Goal: Task Accomplishment & Management: Use online tool/utility

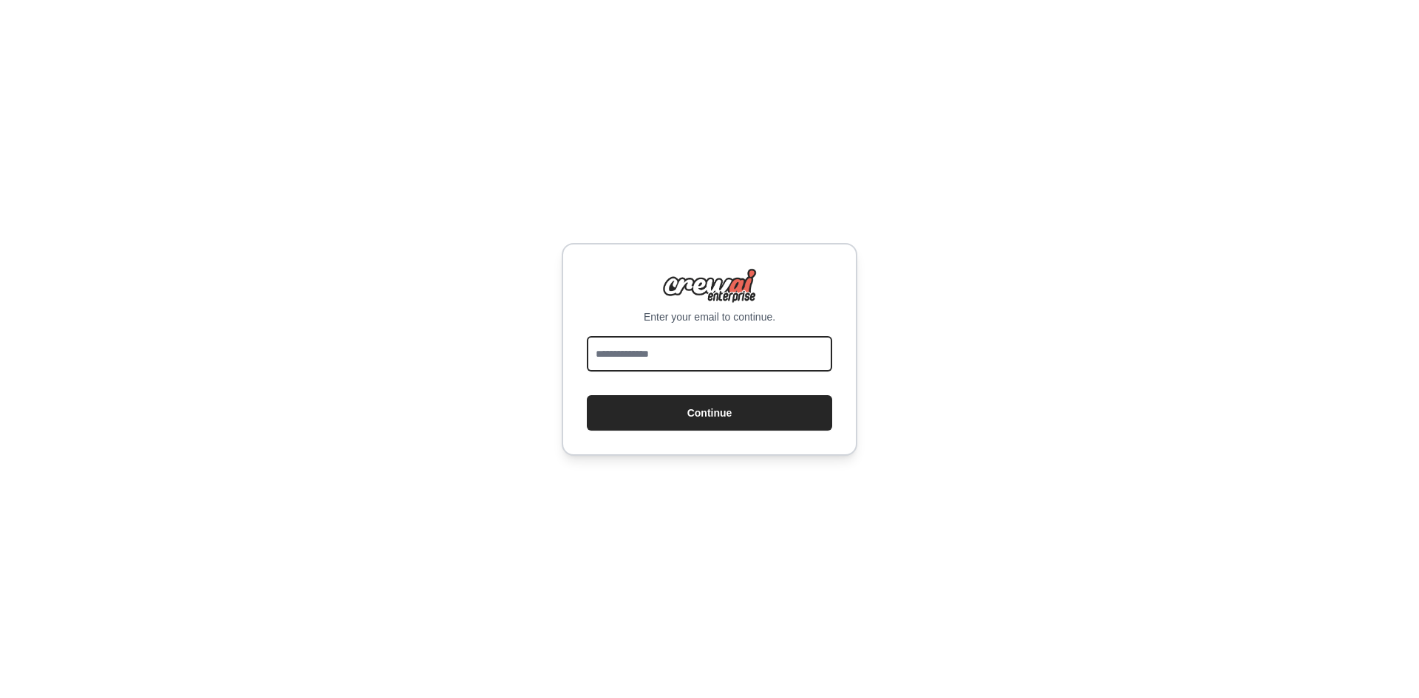
click at [682, 339] on input "email" at bounding box center [709, 353] width 245 height 35
click at [681, 347] on input "email" at bounding box center [709, 353] width 245 height 35
type input "**********"
click at [587, 395] on button "Continue" at bounding box center [709, 412] width 245 height 35
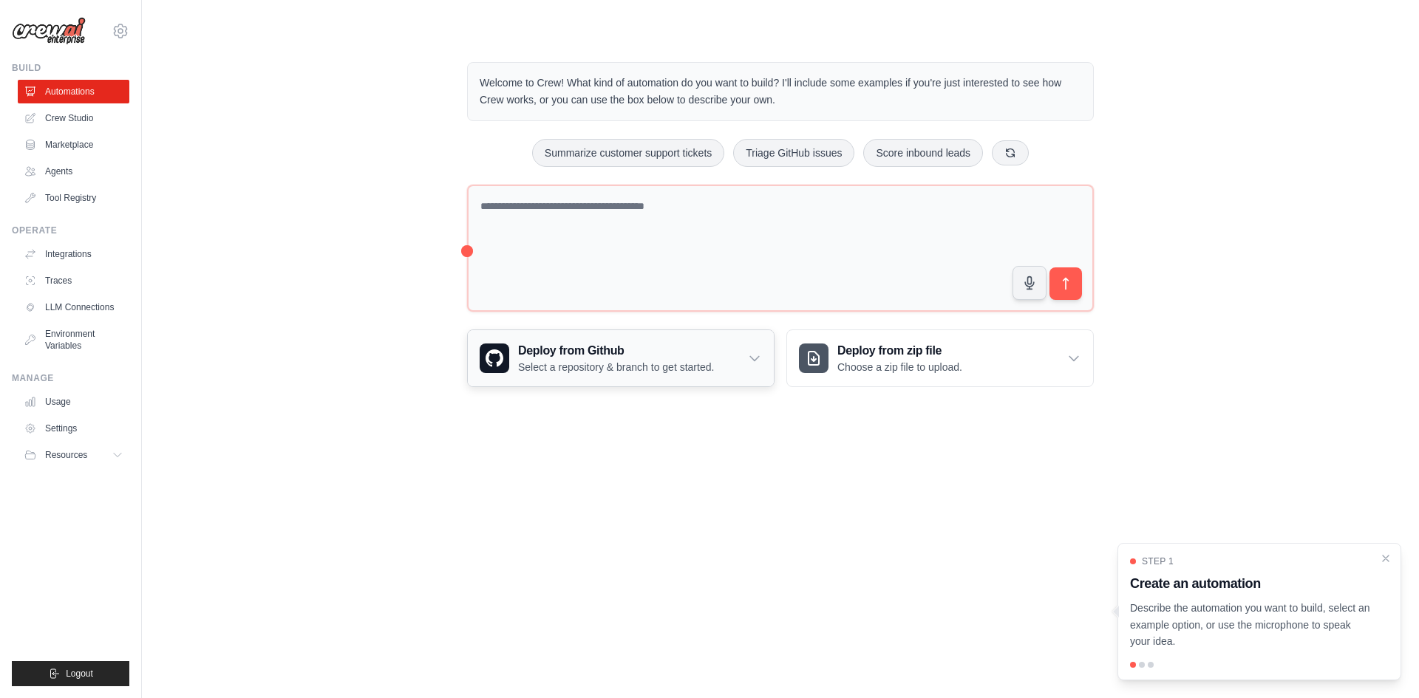
click at [765, 353] on div "Deploy from Github Select a repository & branch to get started." at bounding box center [621, 358] width 306 height 56
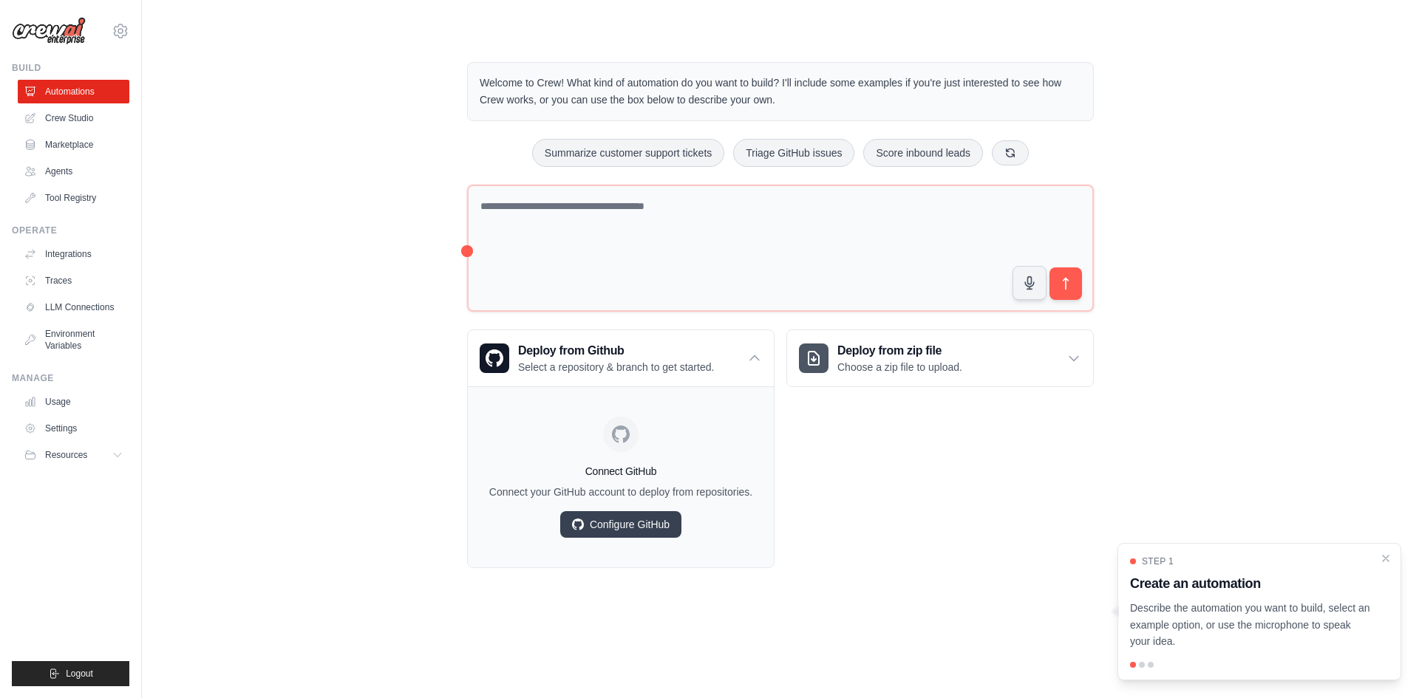
click at [972, 473] on div "Deploy from zip file Choose a zip file to upload. Upload a ZIP file containing …" at bounding box center [939, 449] width 307 height 239
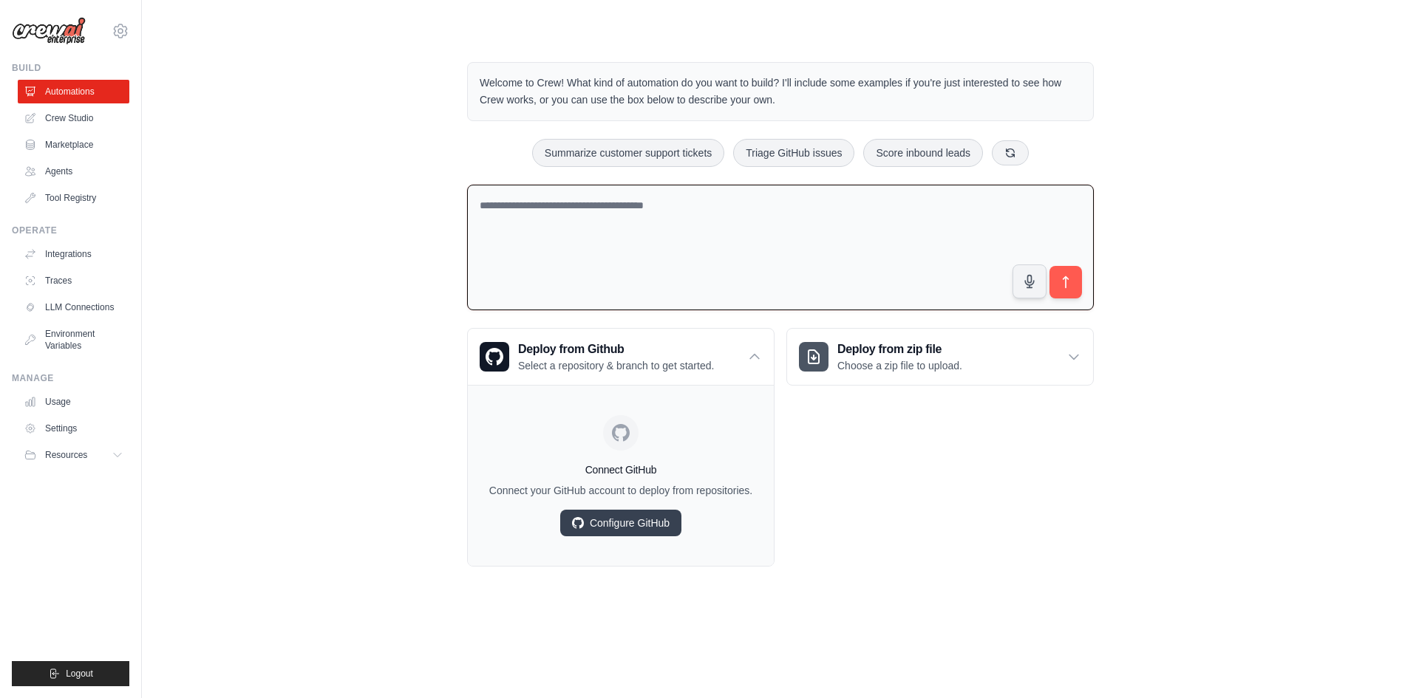
click at [727, 249] on textarea at bounding box center [780, 248] width 627 height 126
paste textarea "**********"
type textarea "**********"
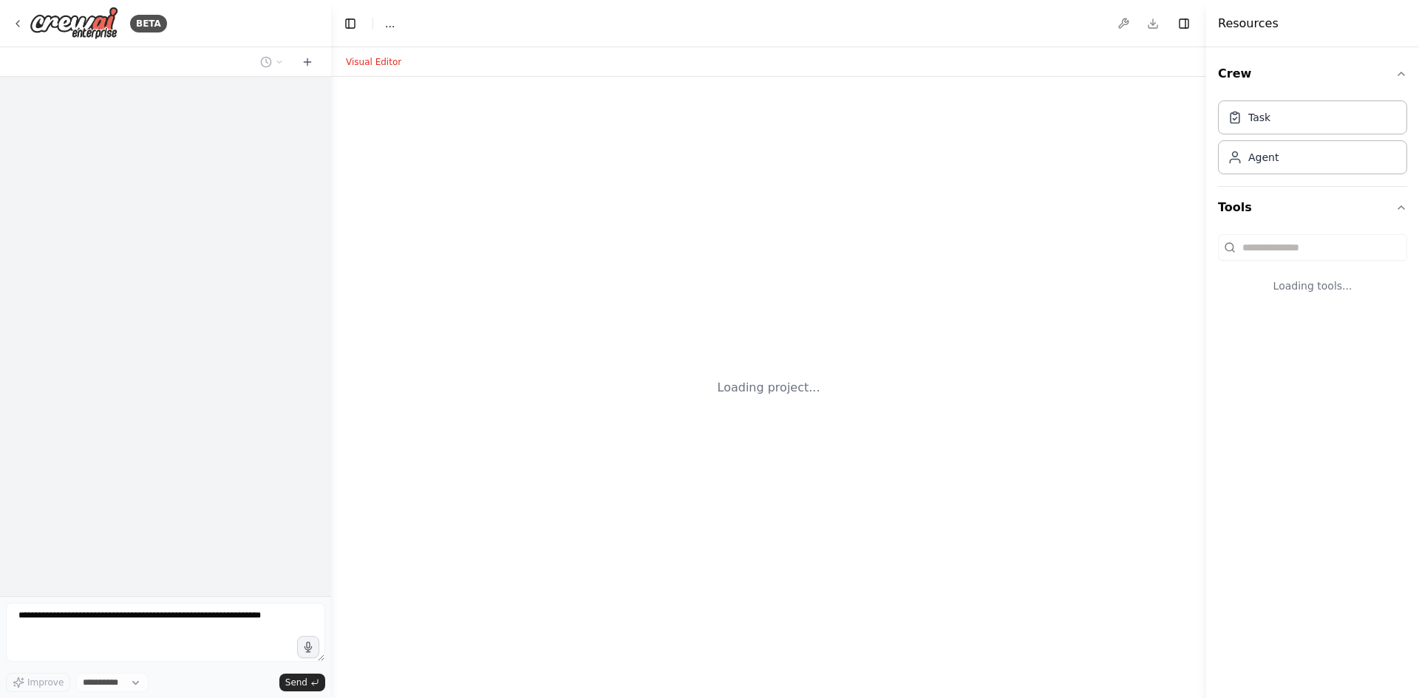
select select "****"
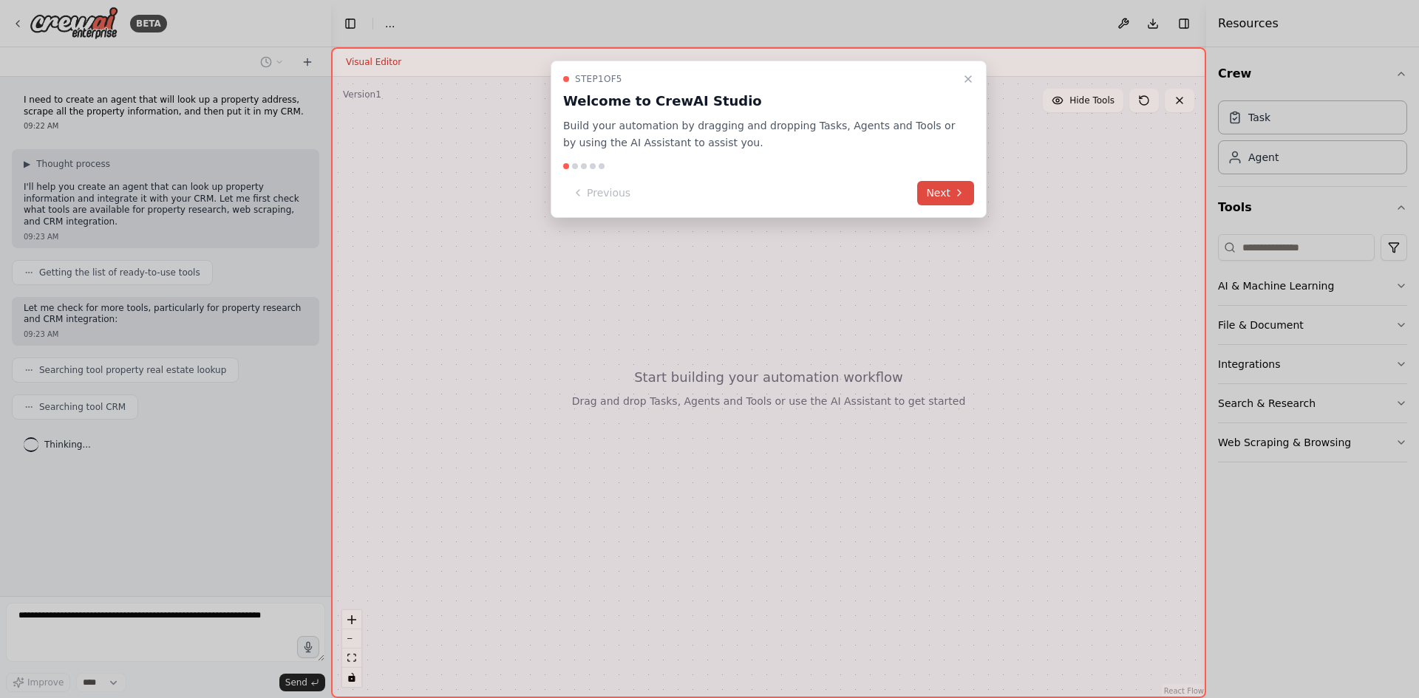
click at [927, 183] on button "Next" at bounding box center [945, 193] width 57 height 24
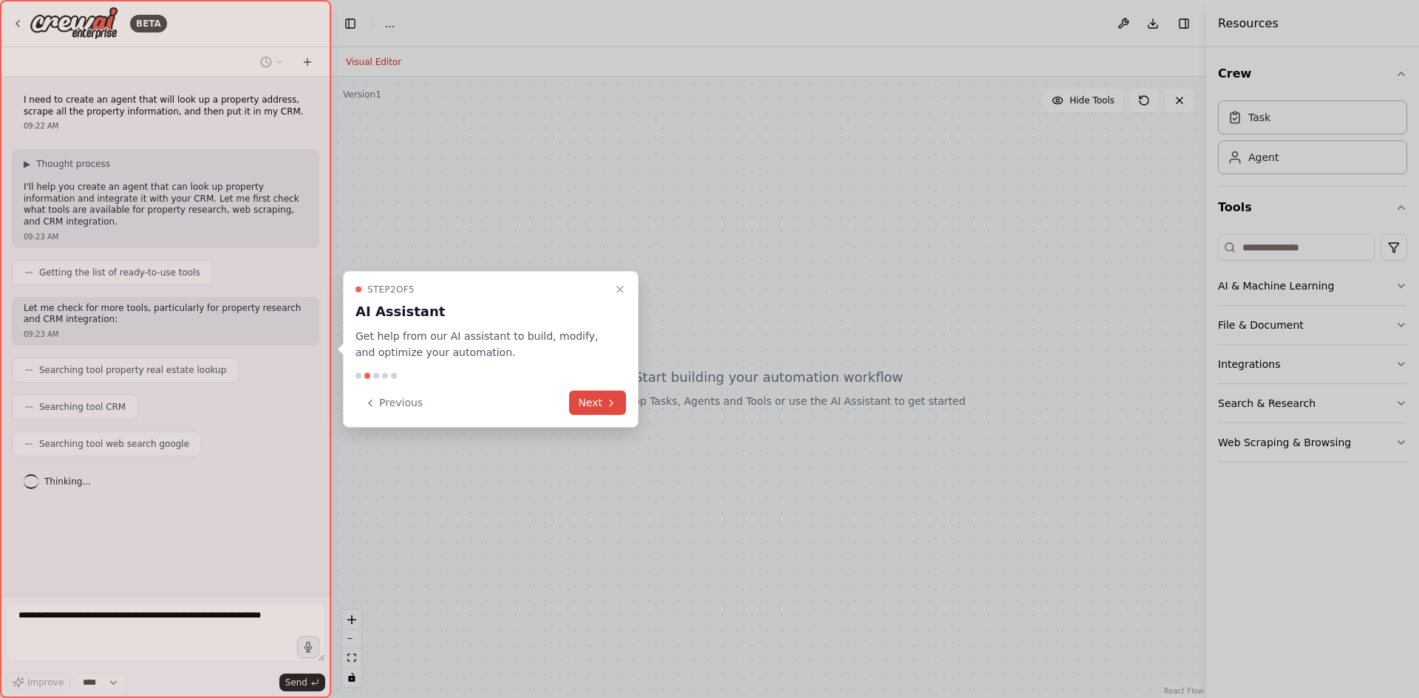
click at [623, 405] on button "Next" at bounding box center [597, 403] width 57 height 24
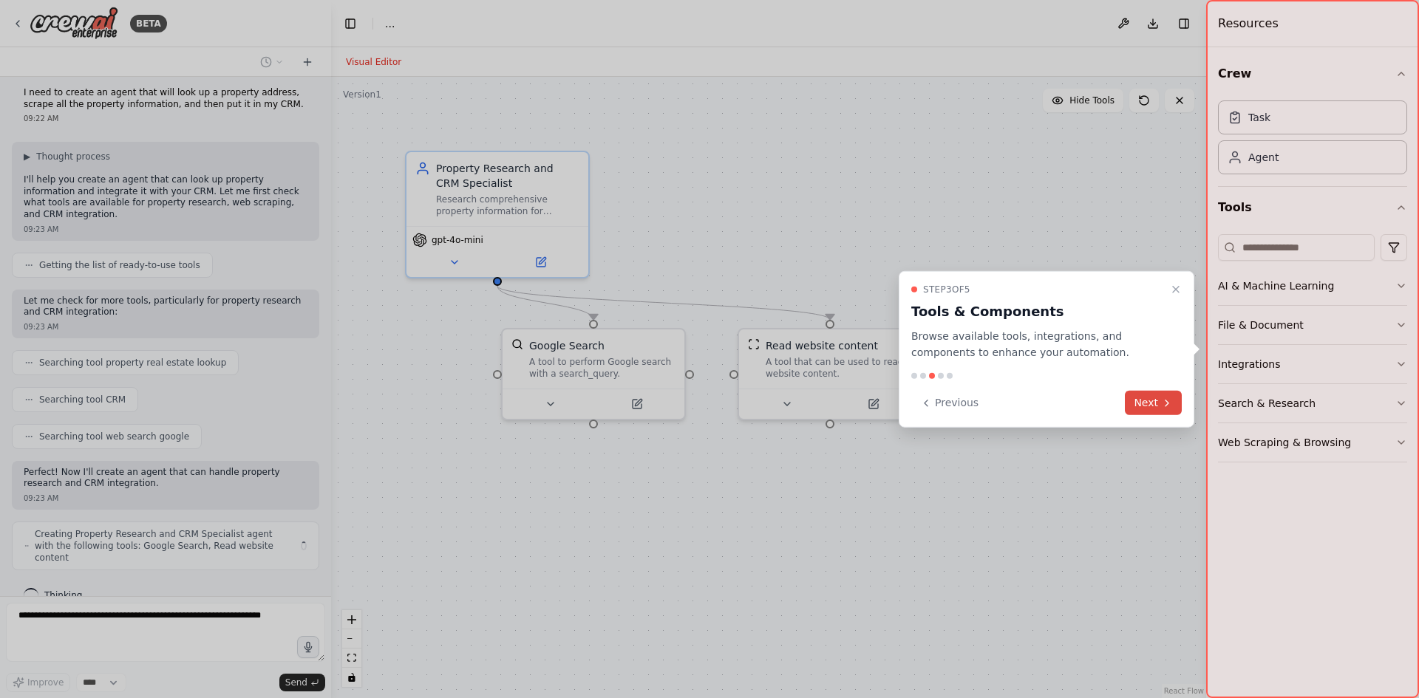
click at [1139, 395] on button "Next" at bounding box center [1153, 403] width 57 height 24
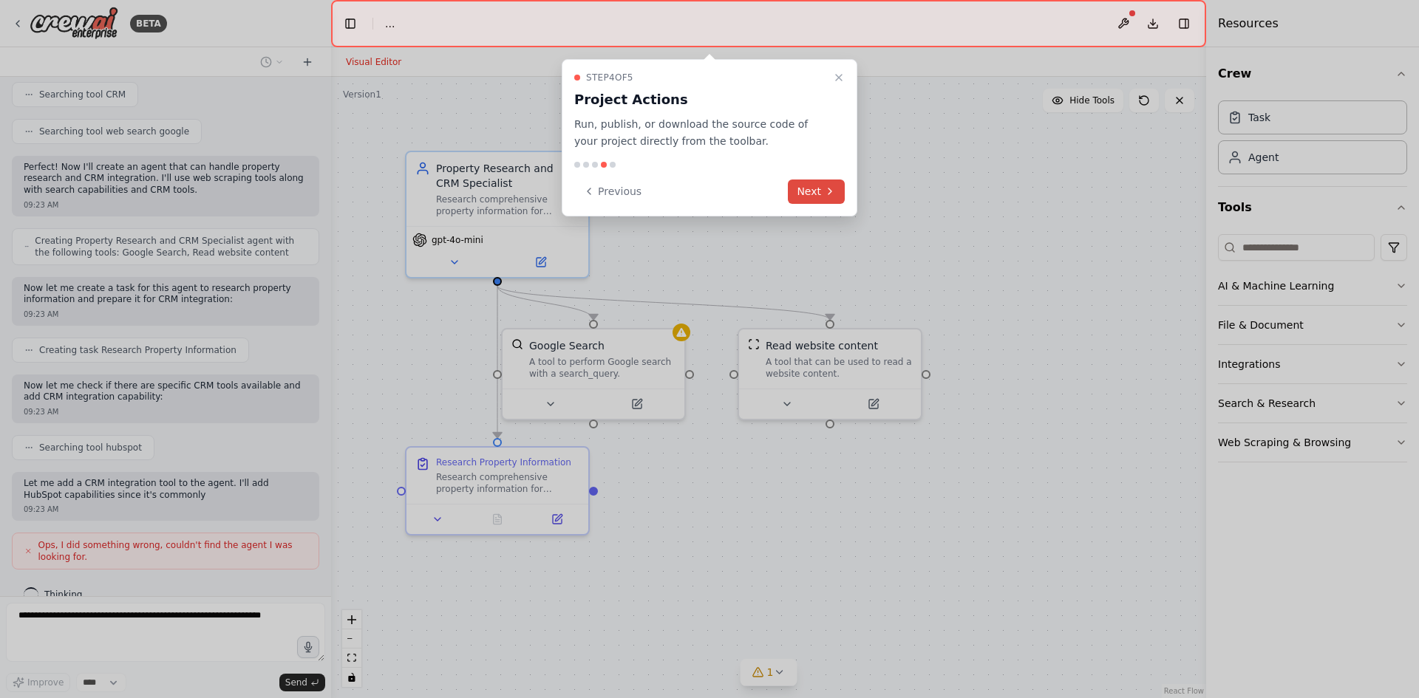
scroll to position [324, 0]
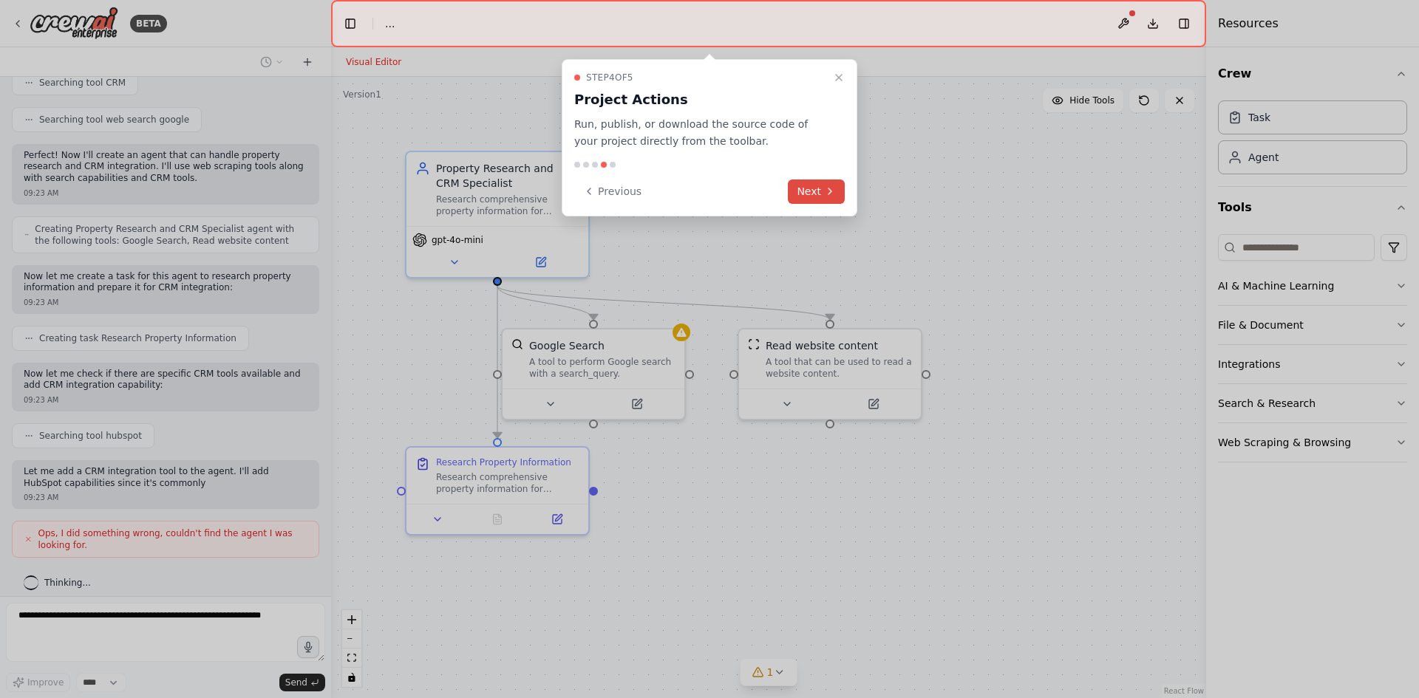
click at [813, 190] on button "Next" at bounding box center [816, 192] width 57 height 24
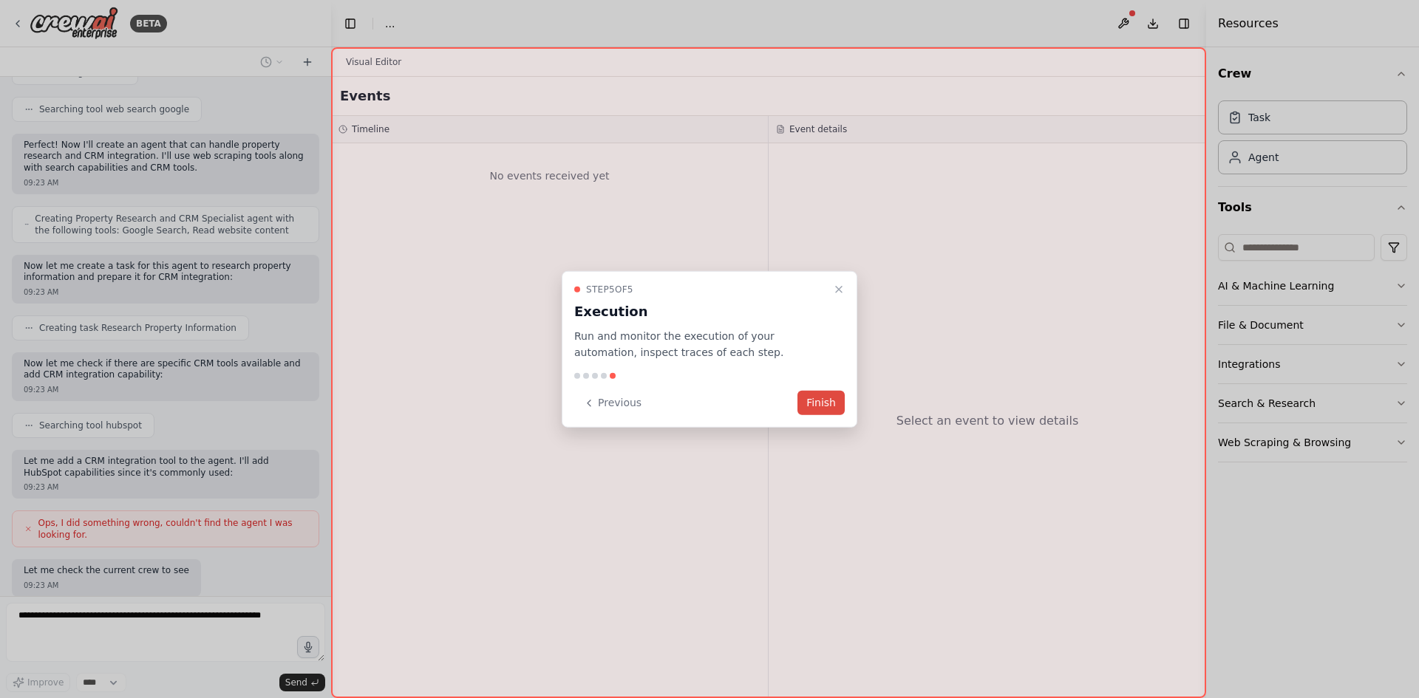
scroll to position [410, 0]
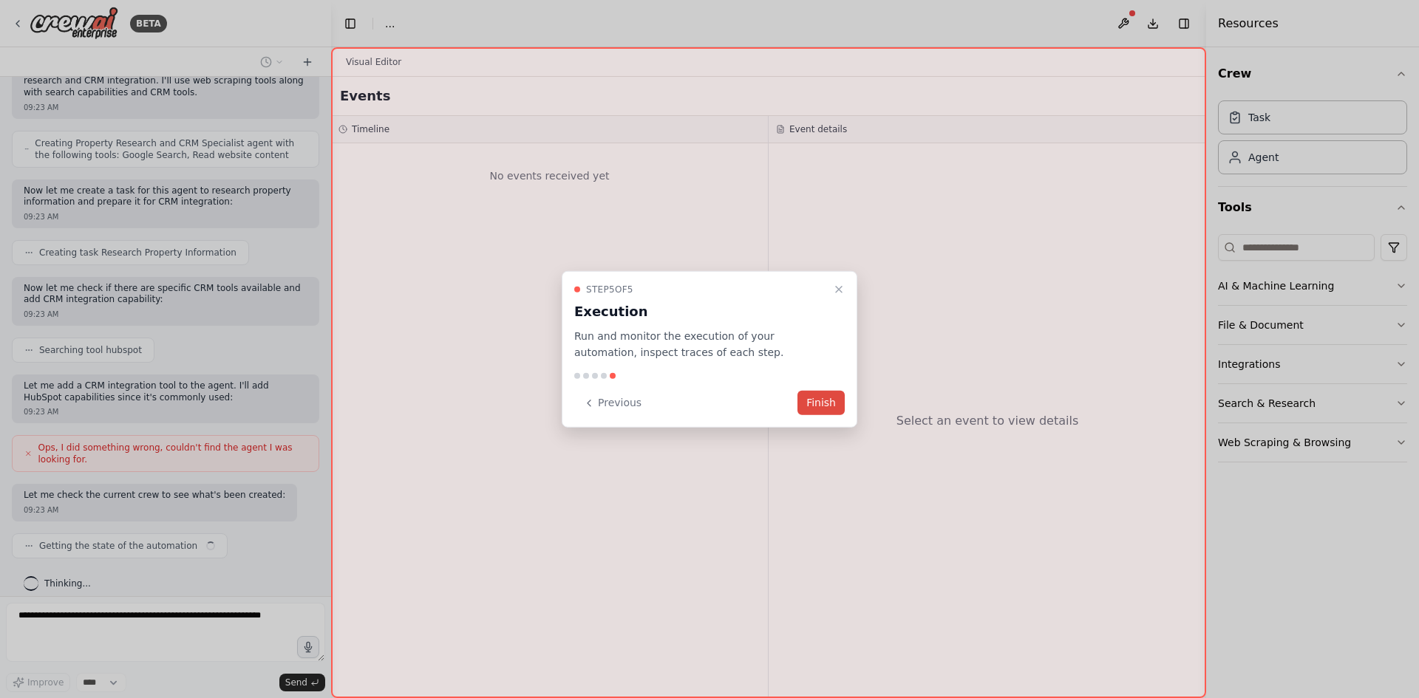
click at [832, 408] on button "Finish" at bounding box center [820, 403] width 47 height 24
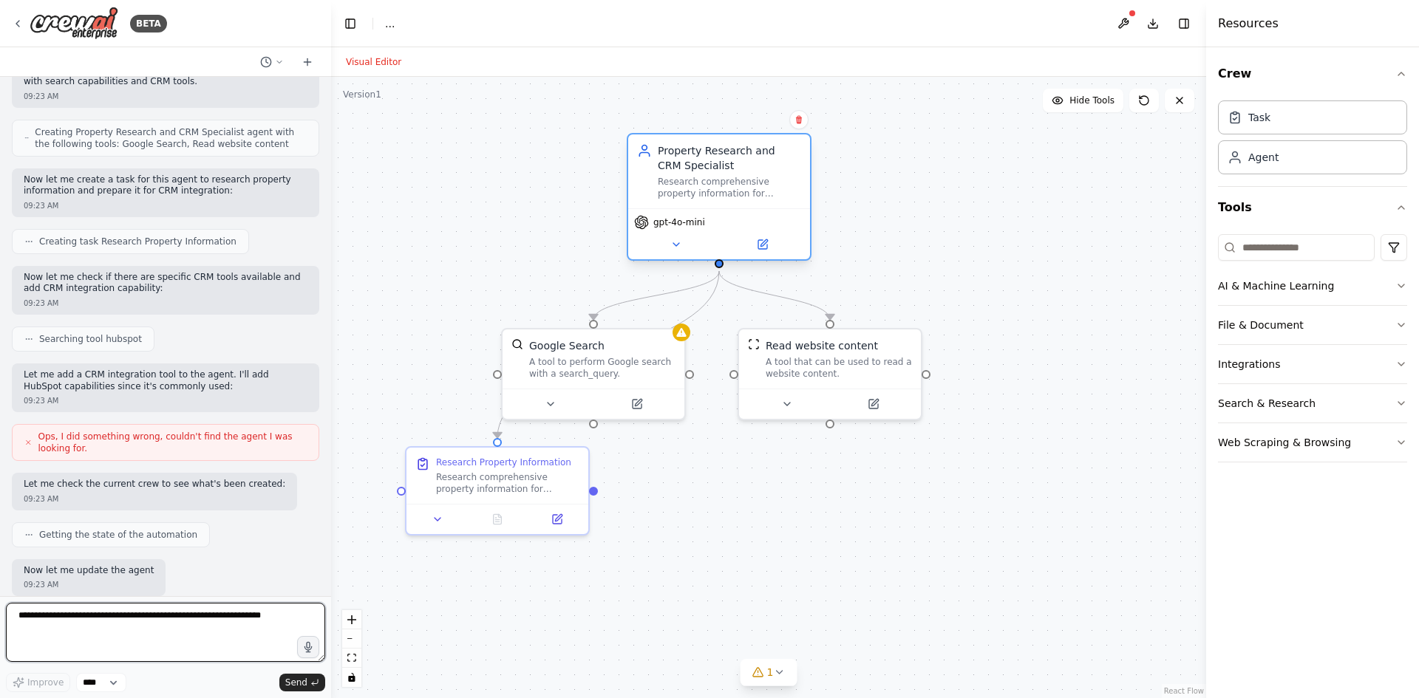
drag, startPoint x: 541, startPoint y: 217, endPoint x: 760, endPoint y: 194, distance: 220.6
click at [760, 194] on div "Property Research and CRM Specialist Research comprehensive property informatio…" at bounding box center [719, 171] width 182 height 74
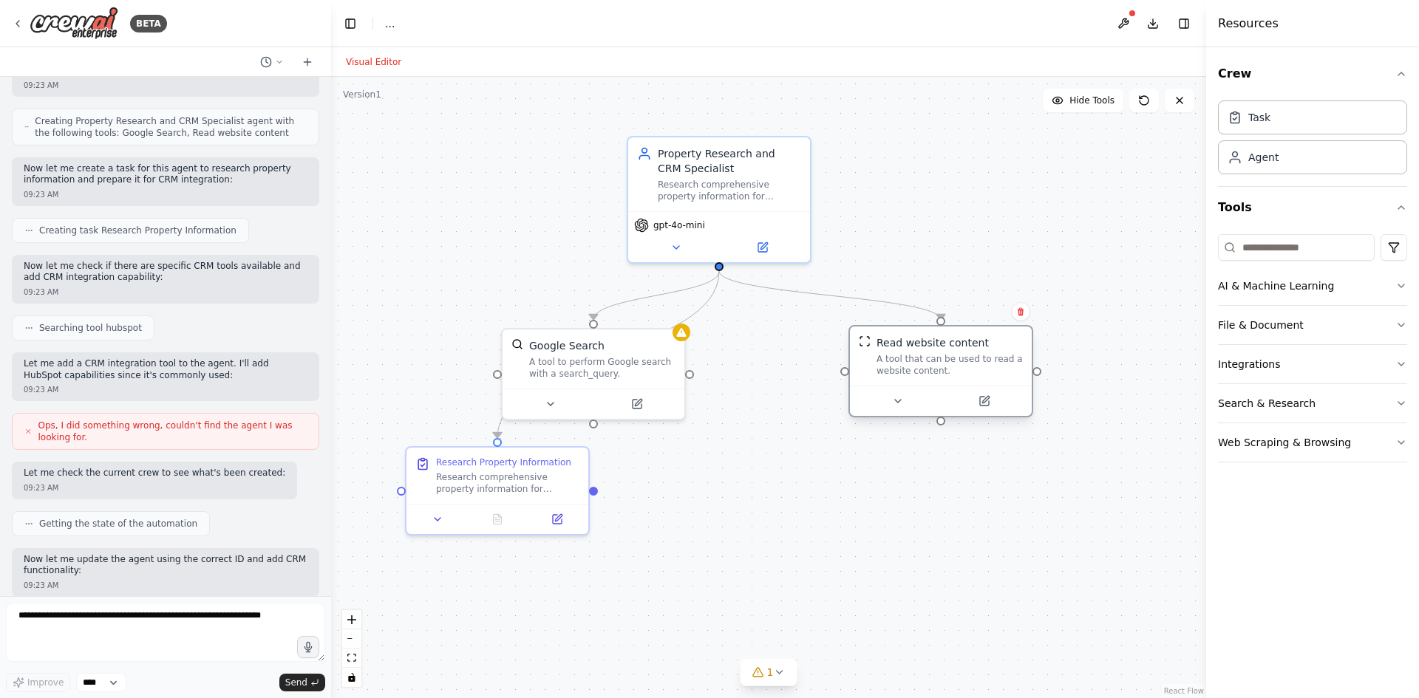
drag, startPoint x: 853, startPoint y: 386, endPoint x: 964, endPoint y: 389, distance: 111.6
click at [964, 389] on div at bounding box center [941, 401] width 182 height 30
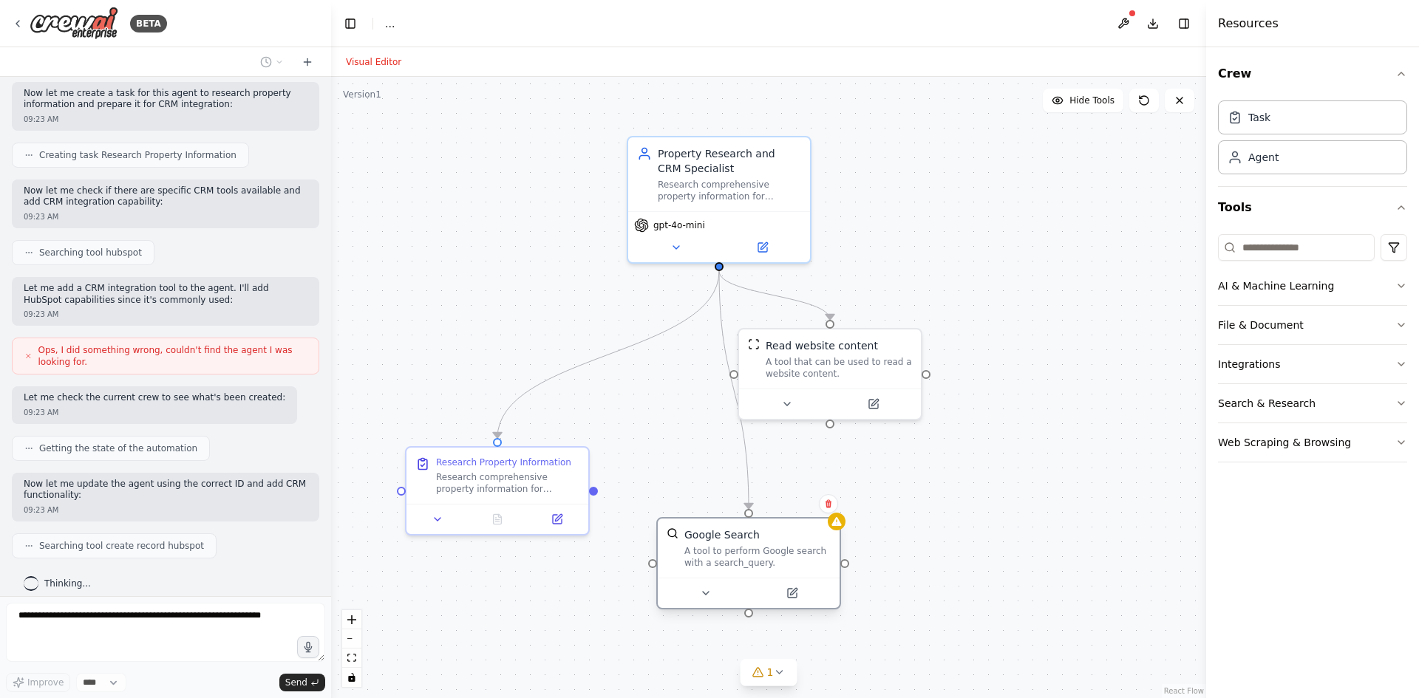
drag, startPoint x: 568, startPoint y: 369, endPoint x: 726, endPoint y: 561, distance: 248.9
click at [726, 561] on div "A tool to perform Google search with a search_query." at bounding box center [757, 557] width 146 height 24
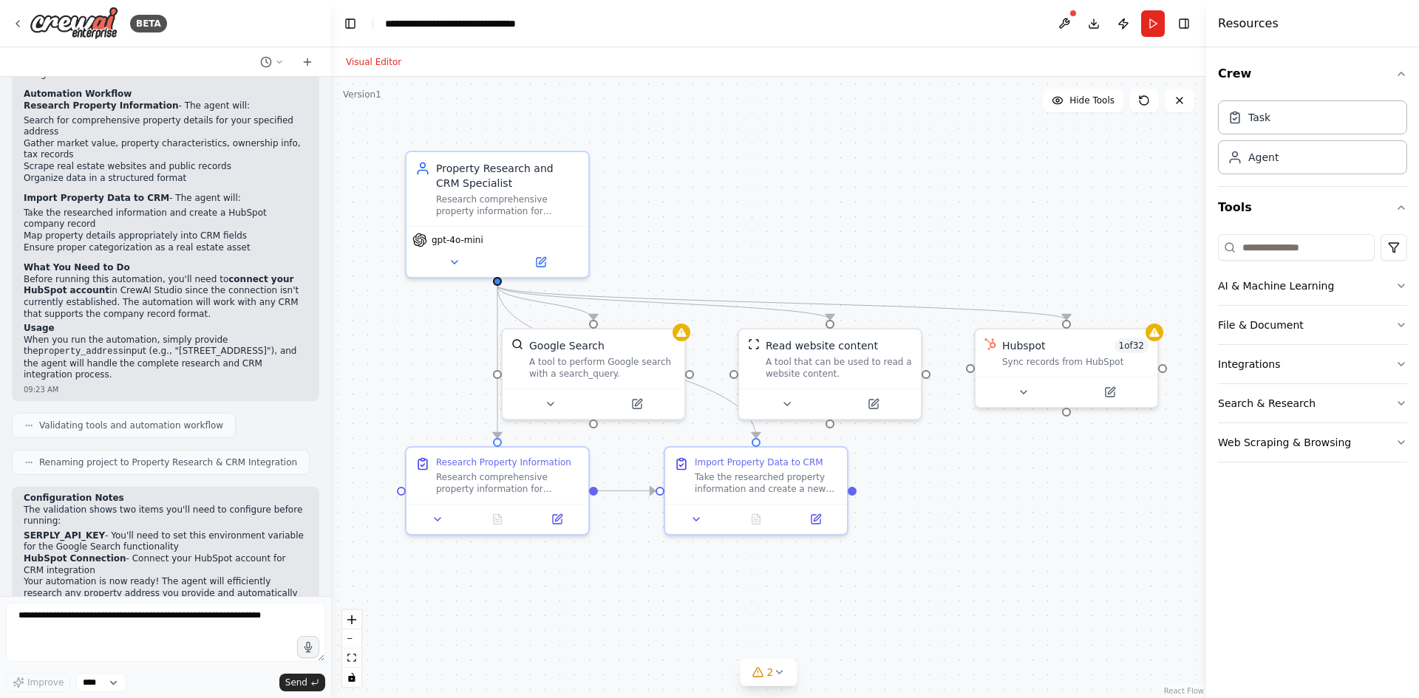
scroll to position [1335, 0]
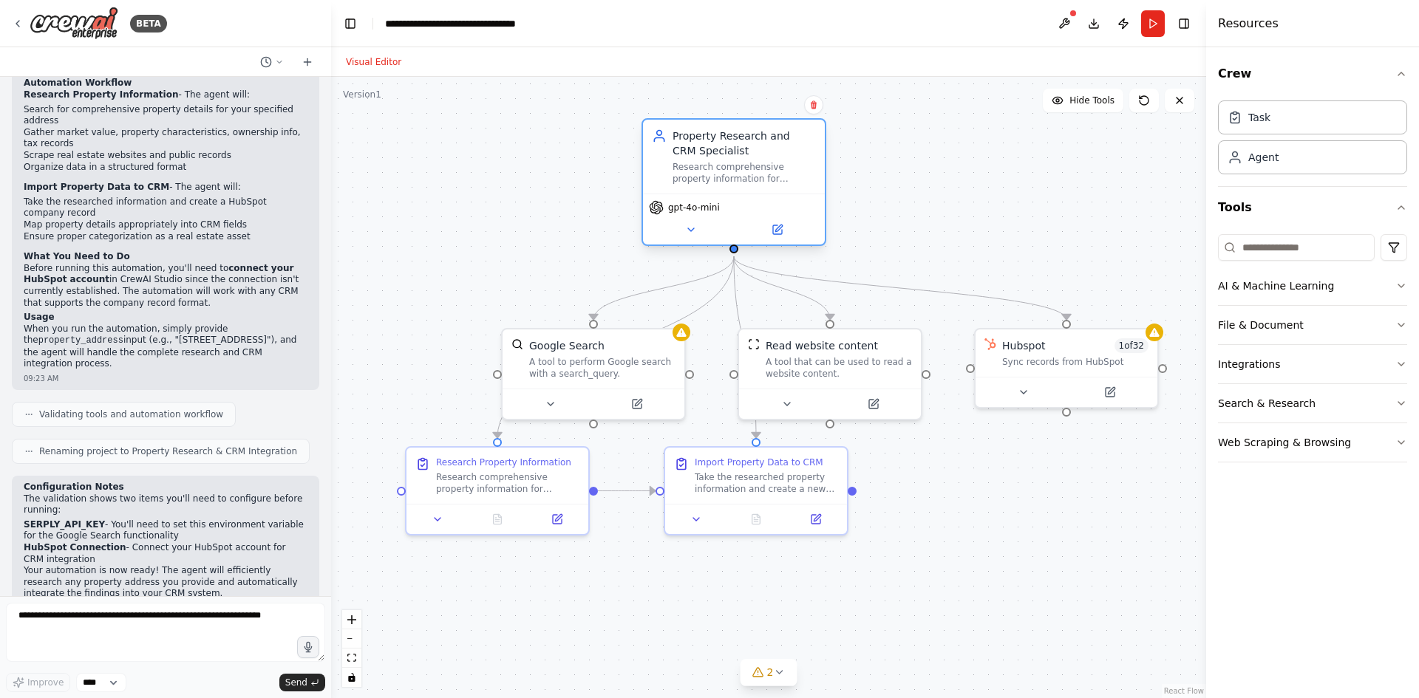
drag, startPoint x: 512, startPoint y: 182, endPoint x: 723, endPoint y: 159, distance: 212.6
click at [723, 159] on div "Property Research and CRM Specialist Research comprehensive property informatio…" at bounding box center [743, 157] width 143 height 56
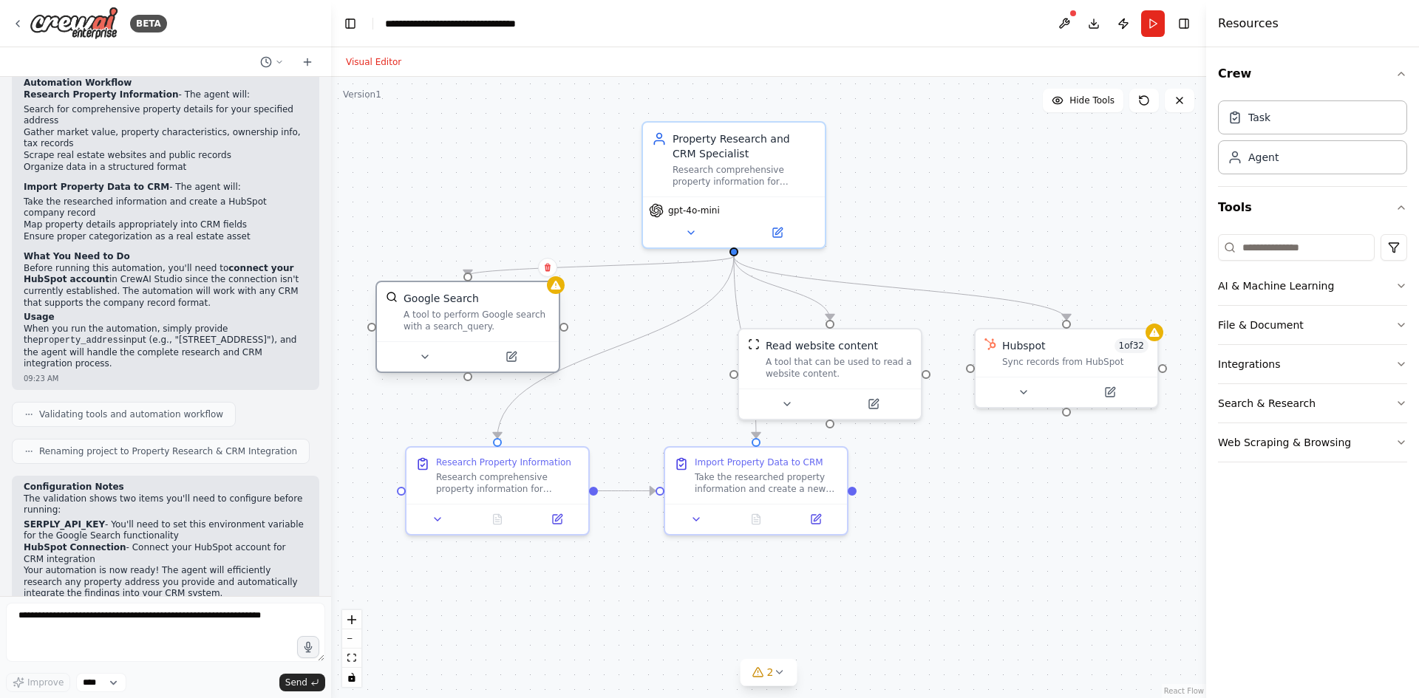
drag, startPoint x: 610, startPoint y: 370, endPoint x: 500, endPoint y: 316, distance: 122.6
click at [481, 321] on div "A tool to perform Google search with a search_query." at bounding box center [476, 321] width 146 height 24
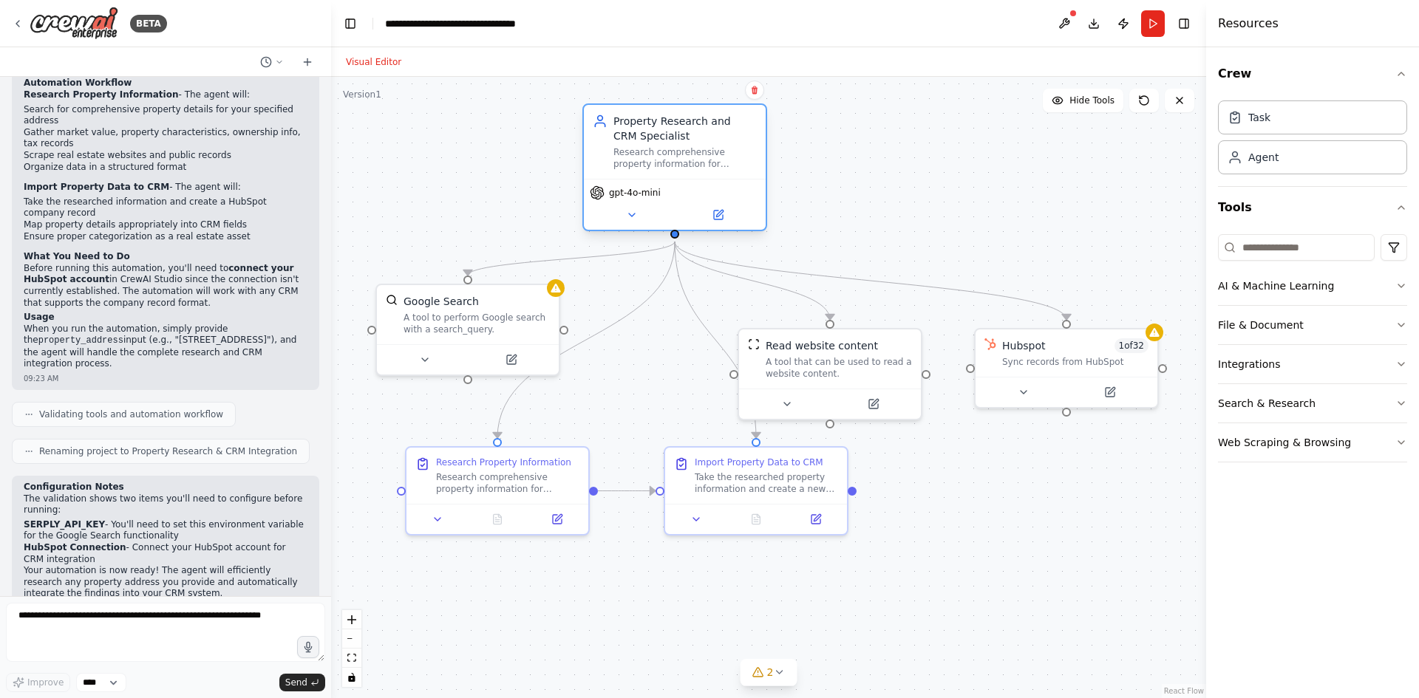
drag, startPoint x: 736, startPoint y: 185, endPoint x: 679, endPoint y: 168, distance: 59.6
click at [679, 168] on div "Property Research and CRM Specialist Research comprehensive property informatio…" at bounding box center [675, 142] width 182 height 74
click at [699, 162] on div "Research comprehensive property information for {property_address} and integrat…" at bounding box center [684, 158] width 143 height 24
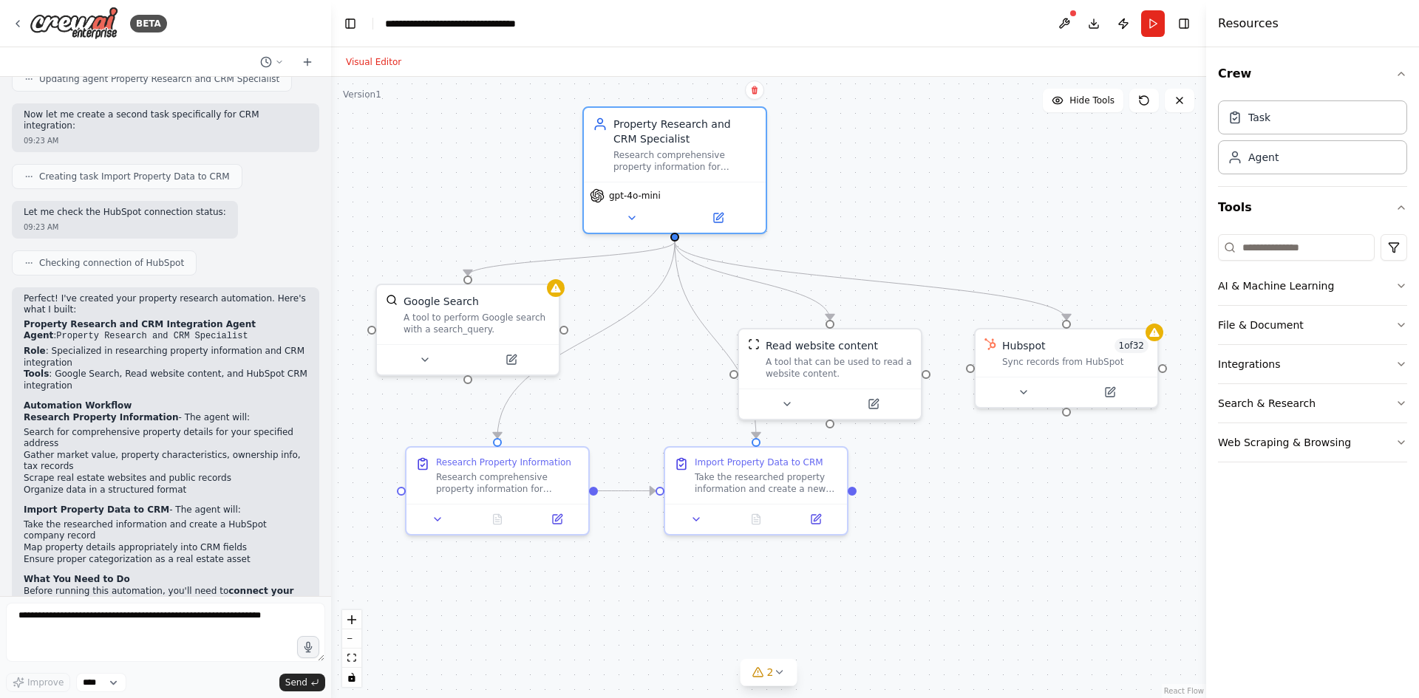
scroll to position [965, 0]
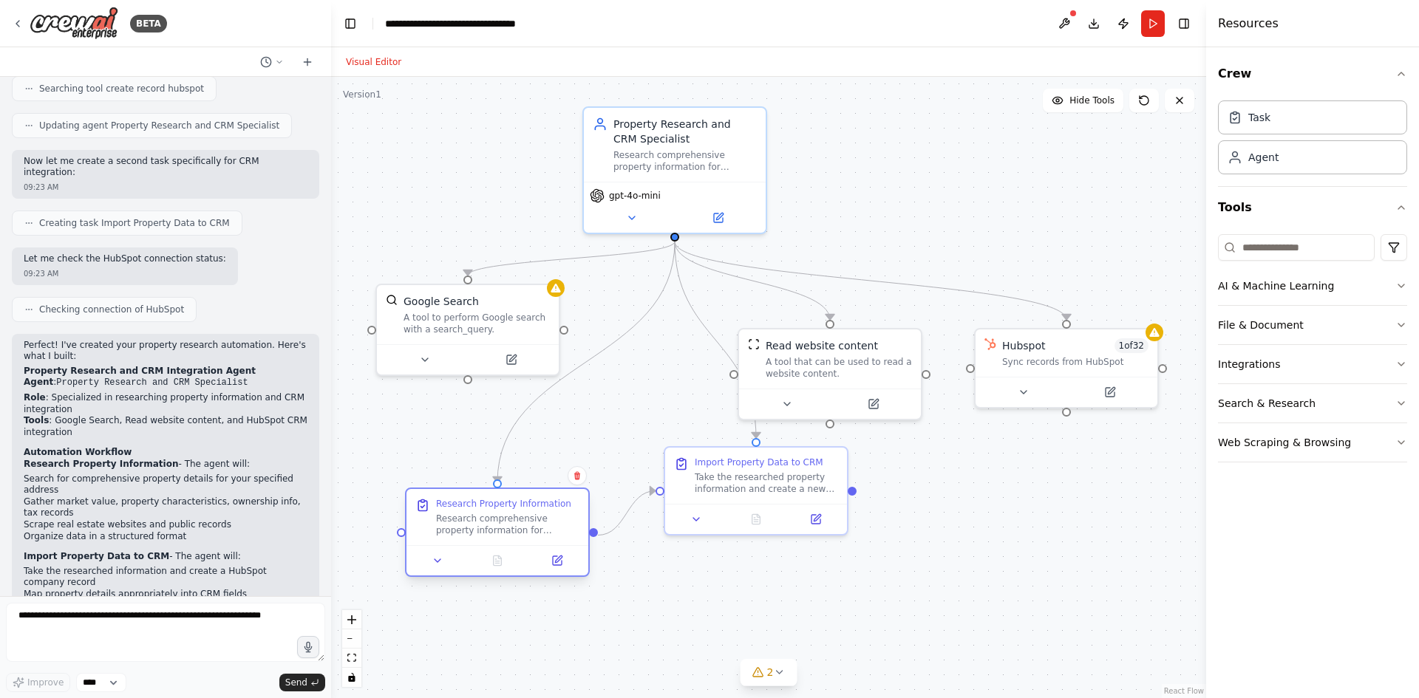
drag, startPoint x: 514, startPoint y: 484, endPoint x: 503, endPoint y: 558, distance: 74.8
click at [503, 537] on div "Research comprehensive property information for {property_address}. Search for …" at bounding box center [507, 525] width 143 height 24
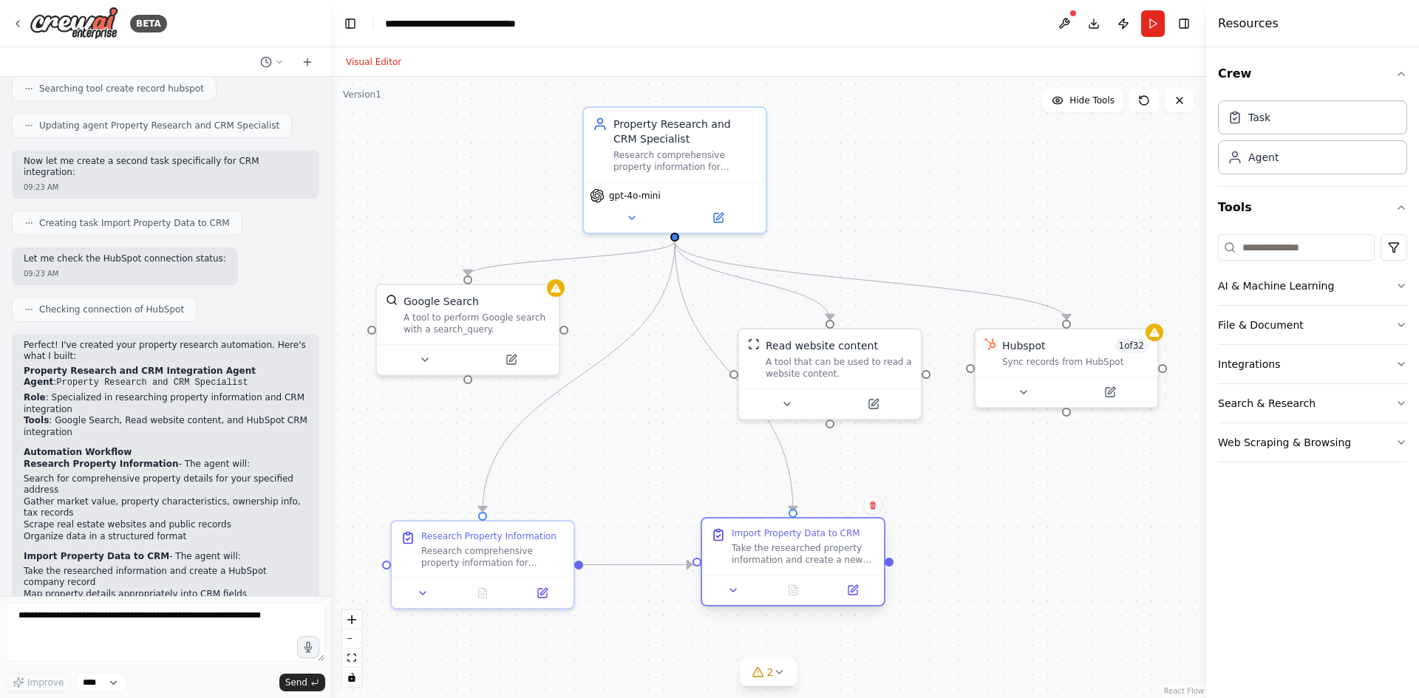
drag, startPoint x: 741, startPoint y: 474, endPoint x: 773, endPoint y: 556, distance: 88.0
click at [773, 556] on div "Take the researched property information and create a new company record in Hub…" at bounding box center [803, 554] width 143 height 24
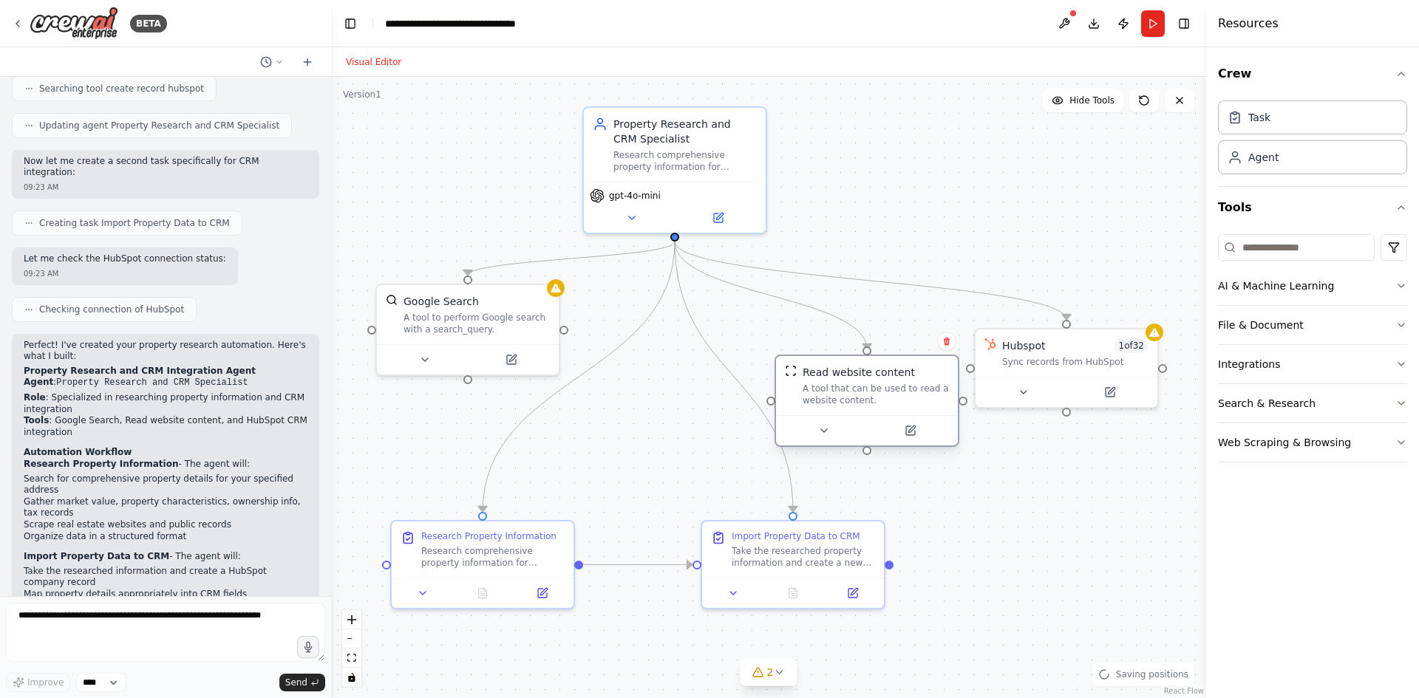
drag, startPoint x: 829, startPoint y: 372, endPoint x: 868, endPoint y: 406, distance: 50.8
click at [868, 406] on div "A tool that can be used to read a website content." at bounding box center [876, 395] width 146 height 24
drag, startPoint x: 1040, startPoint y: 347, endPoint x: 1051, endPoint y: 304, distance: 45.0
click at [1051, 304] on div "Hubspot 1 of 32 Sync records from HubSpot" at bounding box center [1082, 306] width 146 height 30
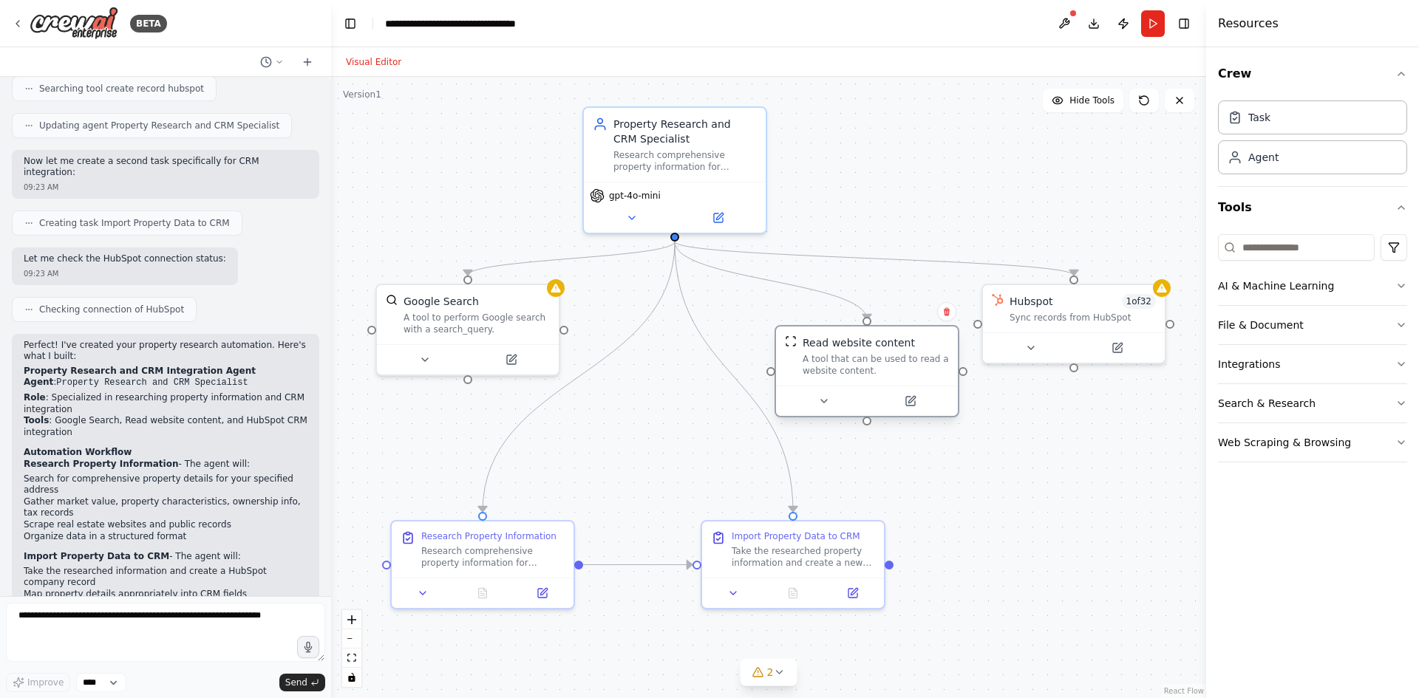
drag, startPoint x: 901, startPoint y: 409, endPoint x: 906, endPoint y: 381, distance: 27.8
click at [906, 381] on div "Read website content A tool that can be used to read a website content." at bounding box center [867, 356] width 182 height 59
click at [523, 559] on div "Research comprehensive property information for {property_address}. Search for …" at bounding box center [492, 554] width 143 height 24
click at [522, 559] on div "Research comprehensive property information for {property_address}. Search for …" at bounding box center [492, 554] width 143 height 24
click at [520, 548] on div "Research comprehensive property information for {property_address}. Search for …" at bounding box center [492, 554] width 143 height 24
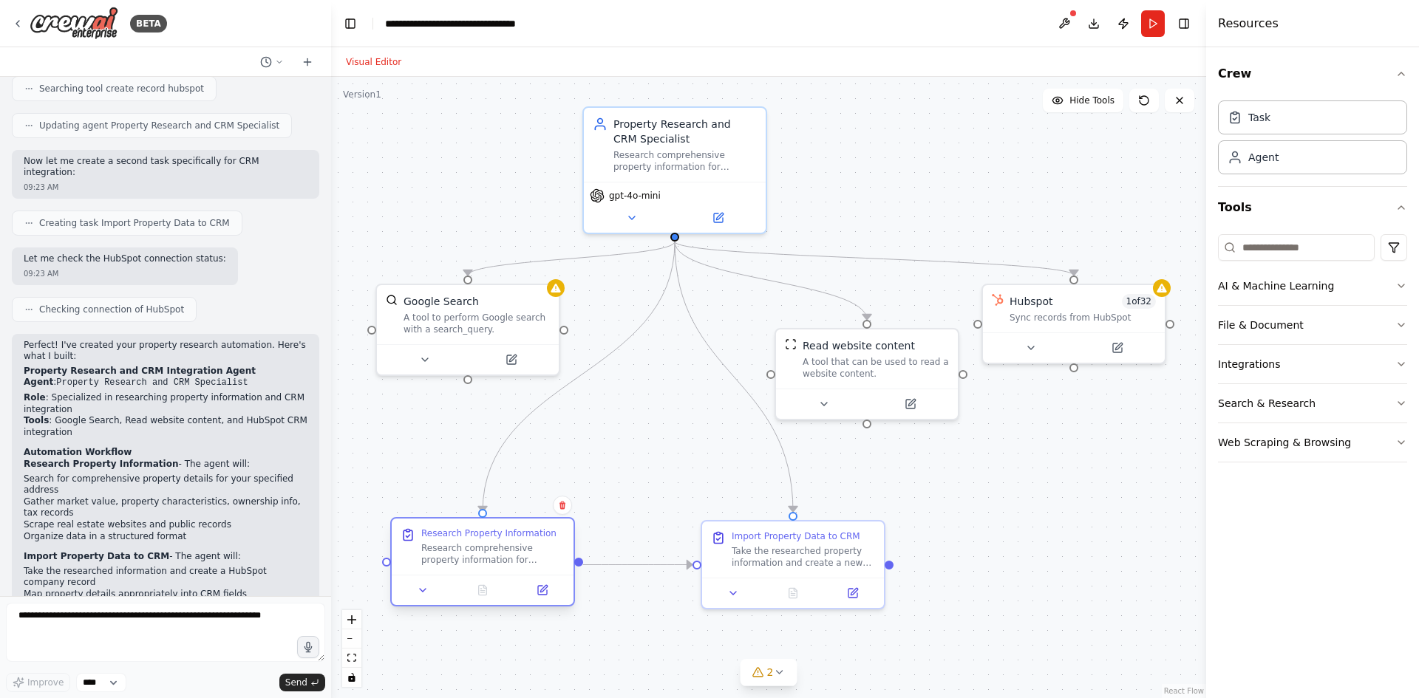
click at [520, 548] on div "Research comprehensive property information for {property_address}. Search for …" at bounding box center [492, 554] width 143 height 24
drag, startPoint x: 542, startPoint y: 554, endPoint x: 501, endPoint y: 548, distance: 41.1
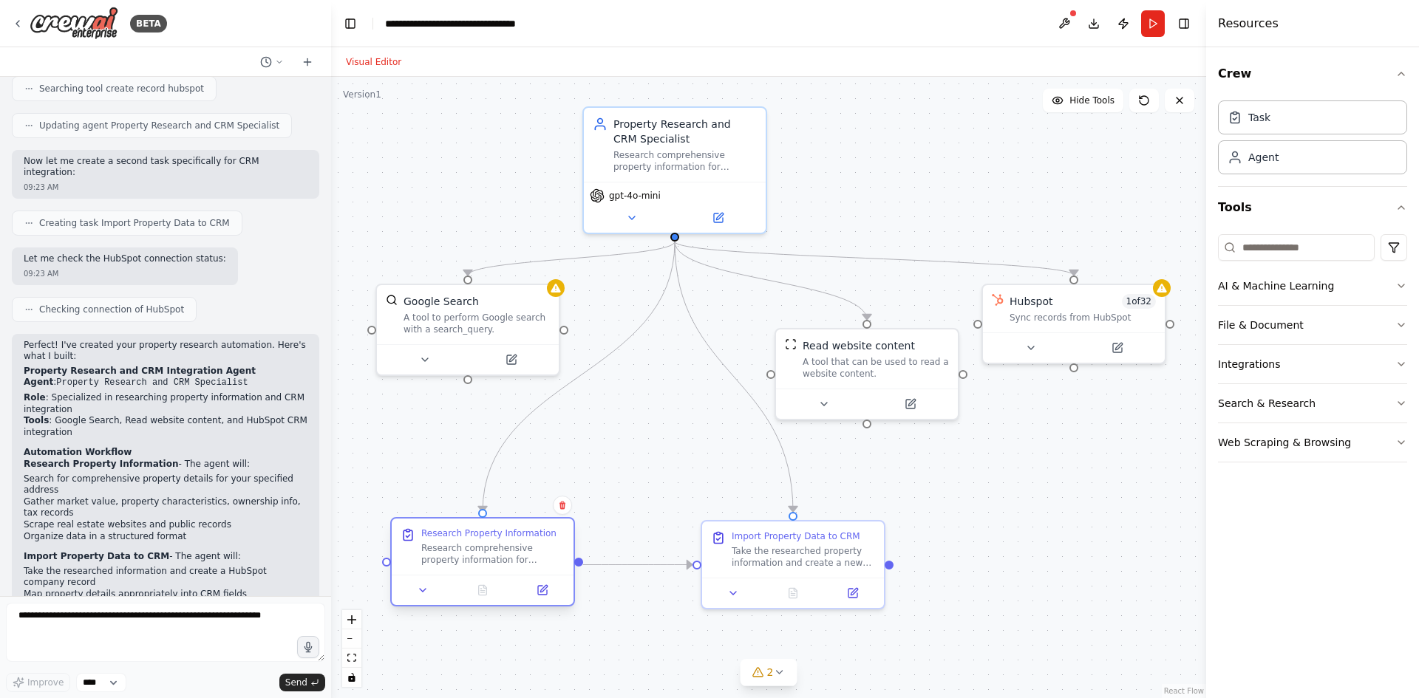
click at [501, 548] on div "Research comprehensive property information for {property_address}. Search for …" at bounding box center [492, 554] width 143 height 24
click at [542, 596] on icon at bounding box center [543, 591] width 12 height 12
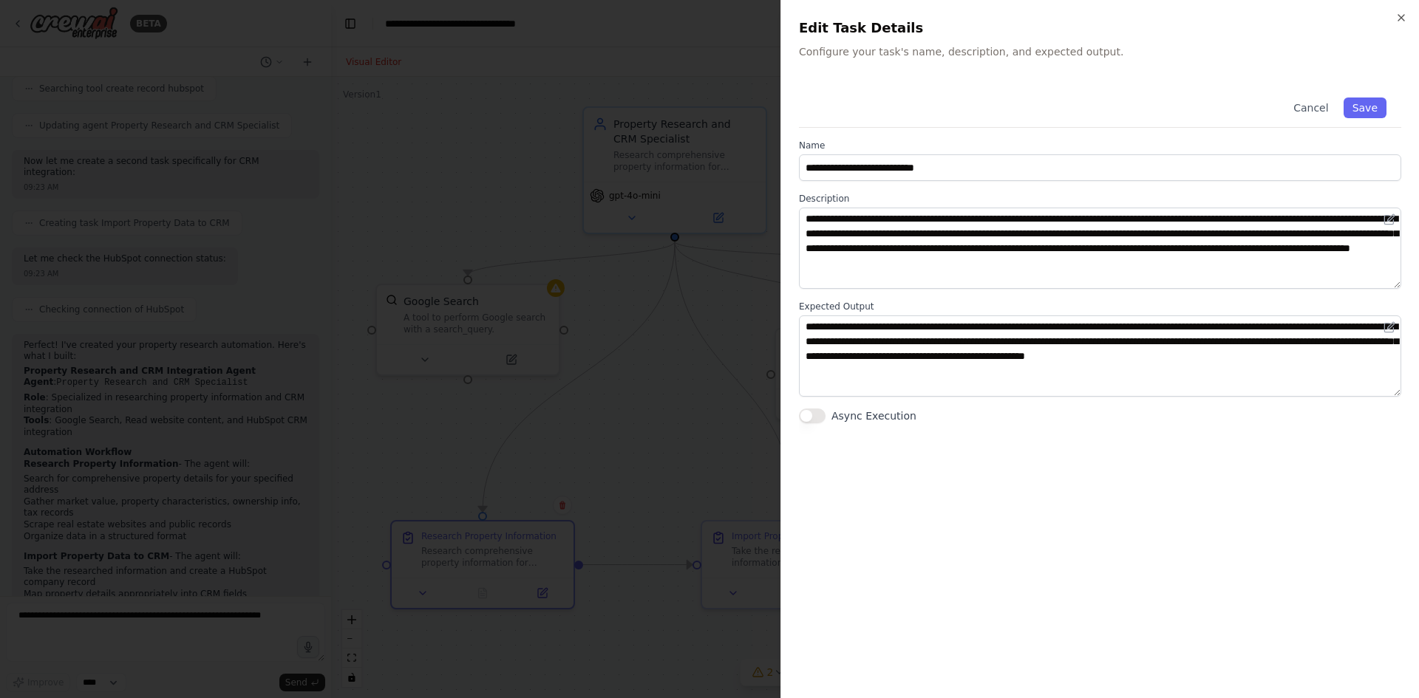
click at [656, 608] on div at bounding box center [709, 349] width 1419 height 698
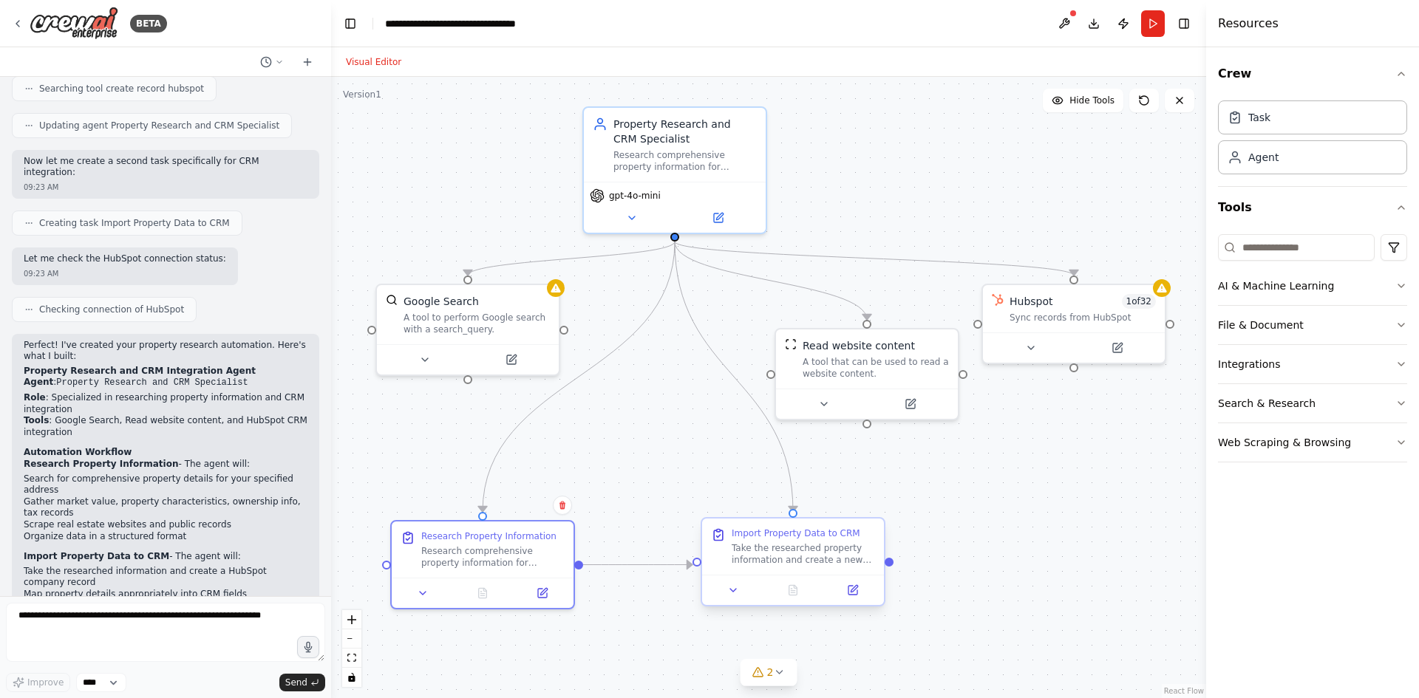
click at [758, 550] on div "Take the researched property information and create a new company record in Hub…" at bounding box center [803, 554] width 143 height 24
drag, startPoint x: 758, startPoint y: 550, endPoint x: 765, endPoint y: 571, distance: 22.4
click at [740, 567] on div "Import Property Data to CRM Take the researched property information and create…" at bounding box center [793, 547] width 182 height 56
click at [845, 592] on button at bounding box center [852, 591] width 51 height 18
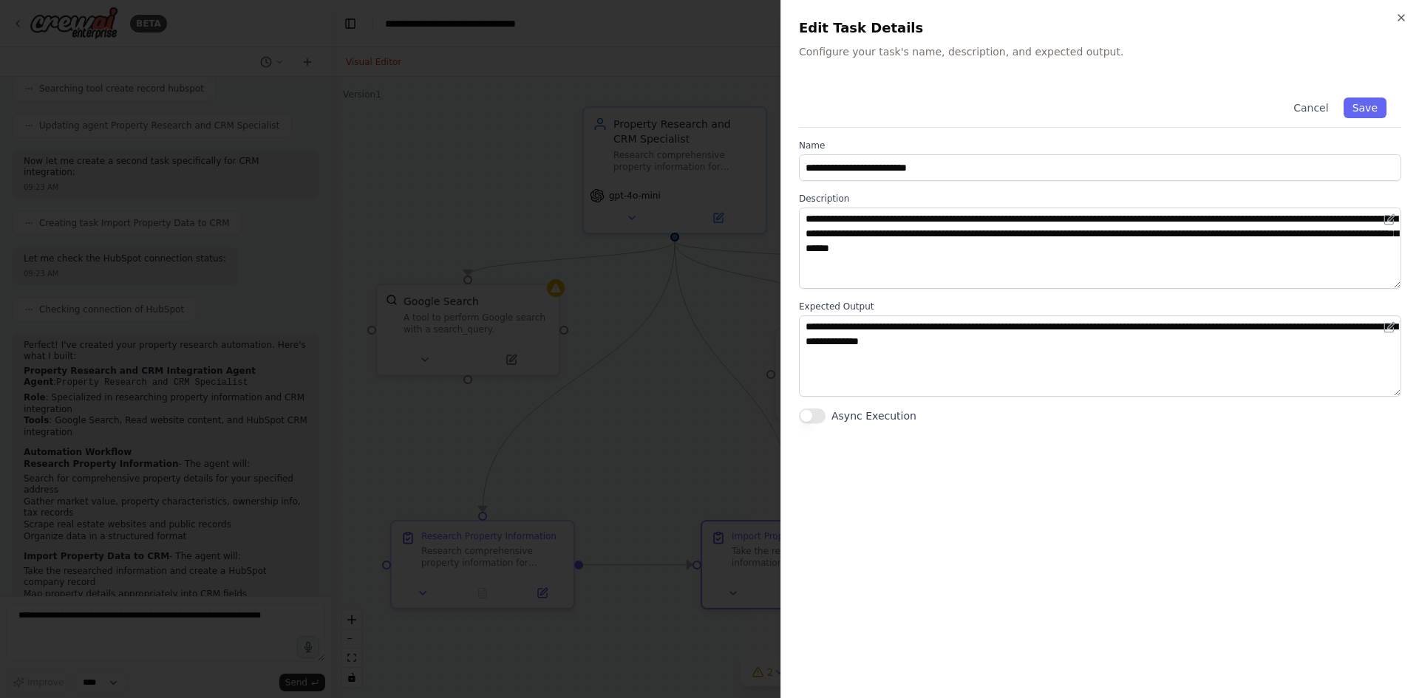
click at [672, 604] on div at bounding box center [709, 349] width 1419 height 698
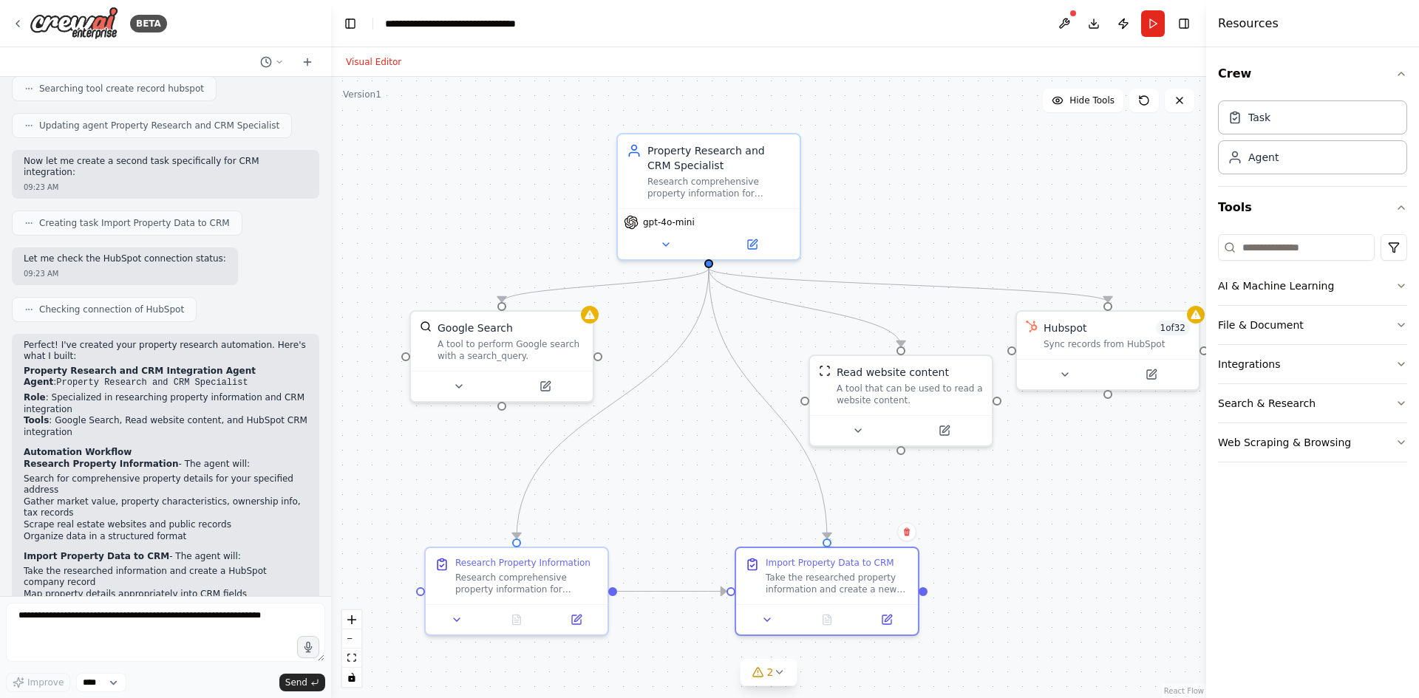
drag, startPoint x: 922, startPoint y: 480, endPoint x: 950, endPoint y: 509, distance: 40.8
click at [951, 509] on div ".deletable-edge-delete-btn { width: 20px; height: 20px; border: 0px solid #ffff…" at bounding box center [768, 388] width 875 height 622
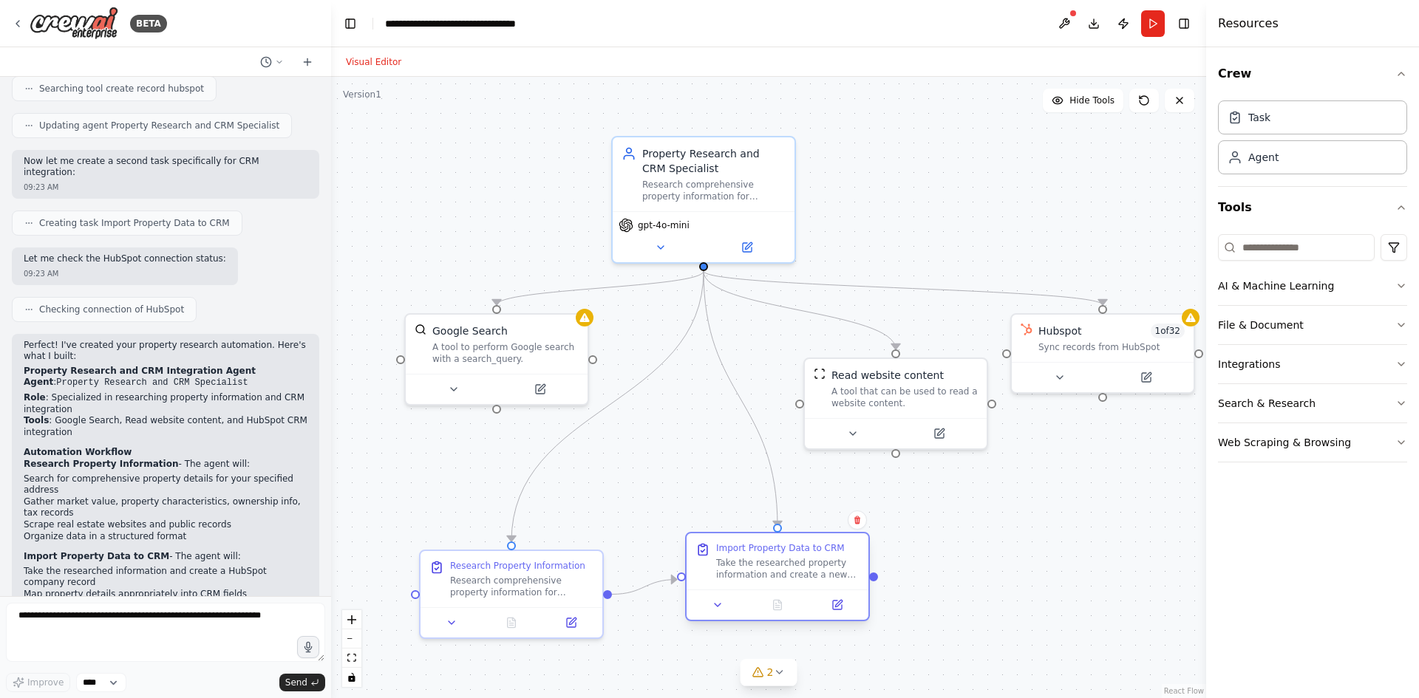
drag, startPoint x: 822, startPoint y: 581, endPoint x: 770, endPoint y: 562, distance: 54.9
click at [770, 562] on div "Take the researched property information and create a new company record in Hub…" at bounding box center [787, 569] width 143 height 24
click at [1403, 367] on icon "button" at bounding box center [1401, 364] width 12 height 12
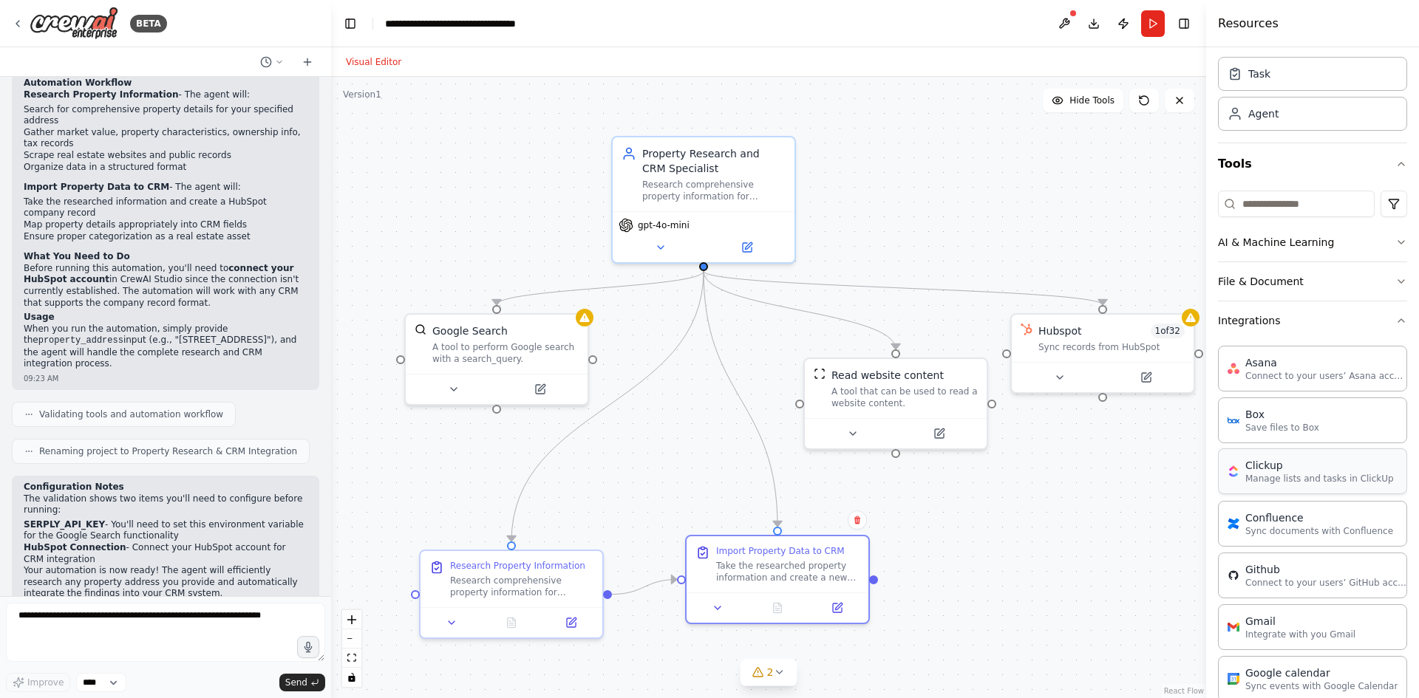
scroll to position [0, 0]
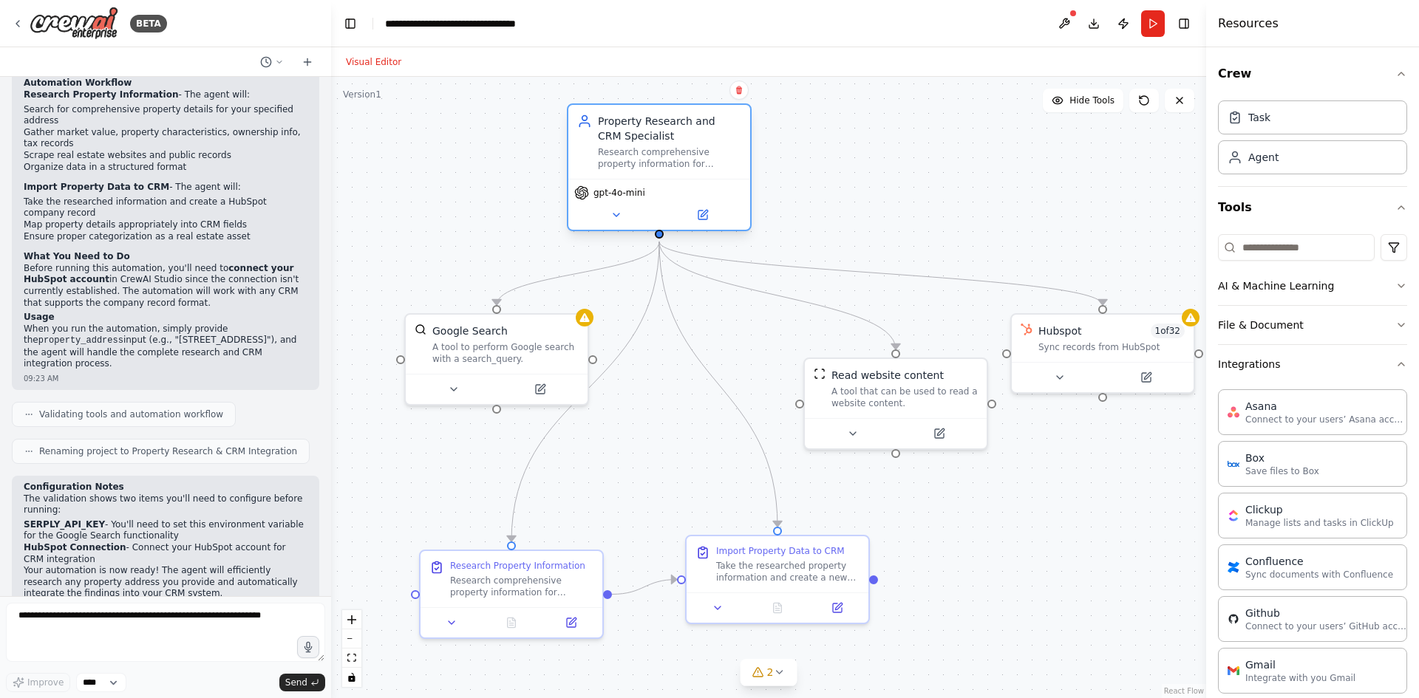
drag, startPoint x: 738, startPoint y: 188, endPoint x: 681, endPoint y: 163, distance: 62.2
click at [682, 161] on div "Research comprehensive property information for {property_address} and integrat…" at bounding box center [669, 158] width 143 height 24
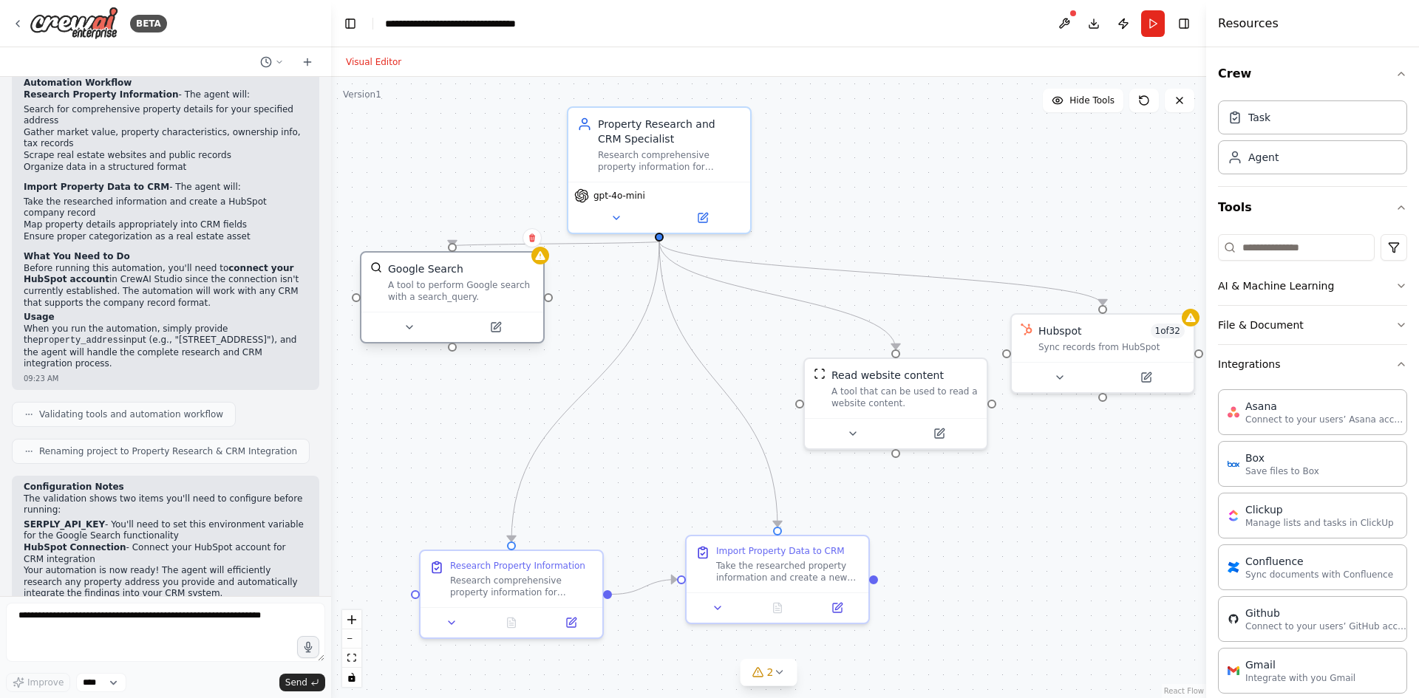
drag, startPoint x: 514, startPoint y: 349, endPoint x: 469, endPoint y: 286, distance: 77.3
click at [469, 286] on div "A tool to perform Google search with a search_query." at bounding box center [461, 291] width 146 height 24
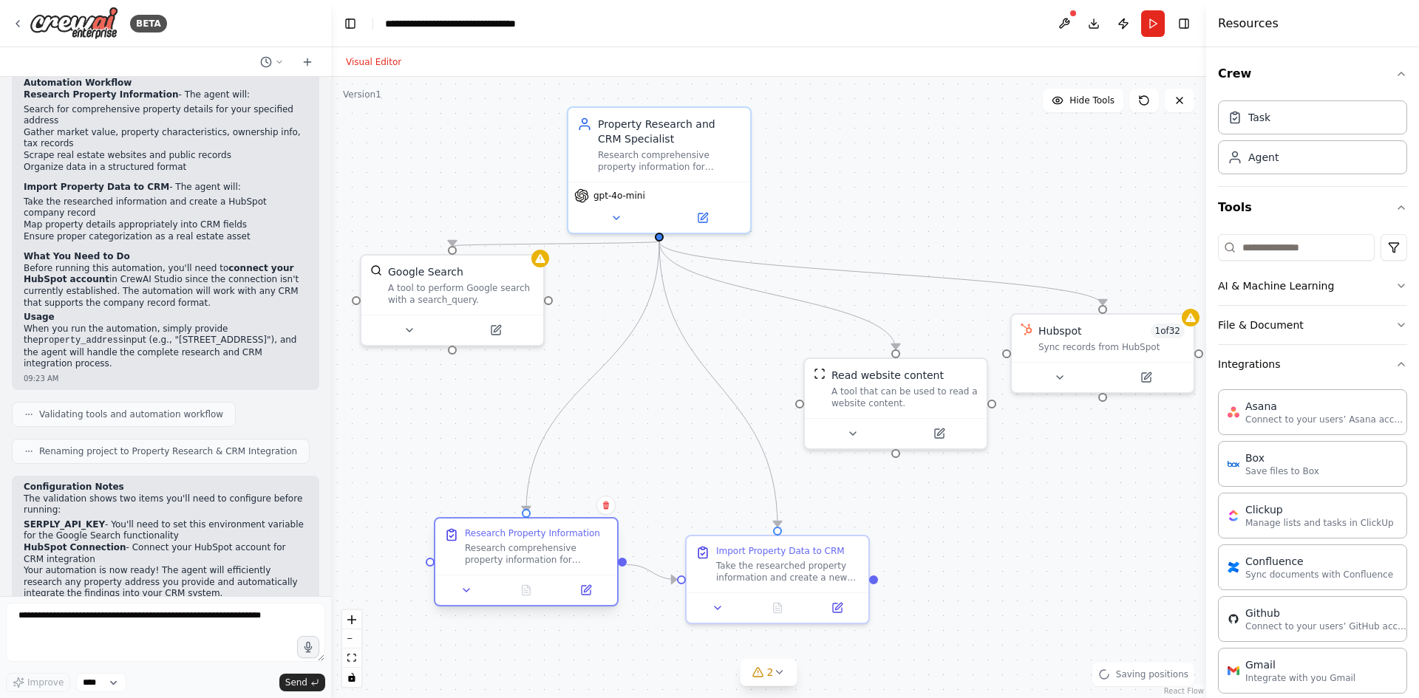
drag, startPoint x: 539, startPoint y: 548, endPoint x: 497, endPoint y: 462, distance: 96.2
click at [497, 542] on div "Research comprehensive property information for {property_address}. Search for …" at bounding box center [536, 554] width 143 height 24
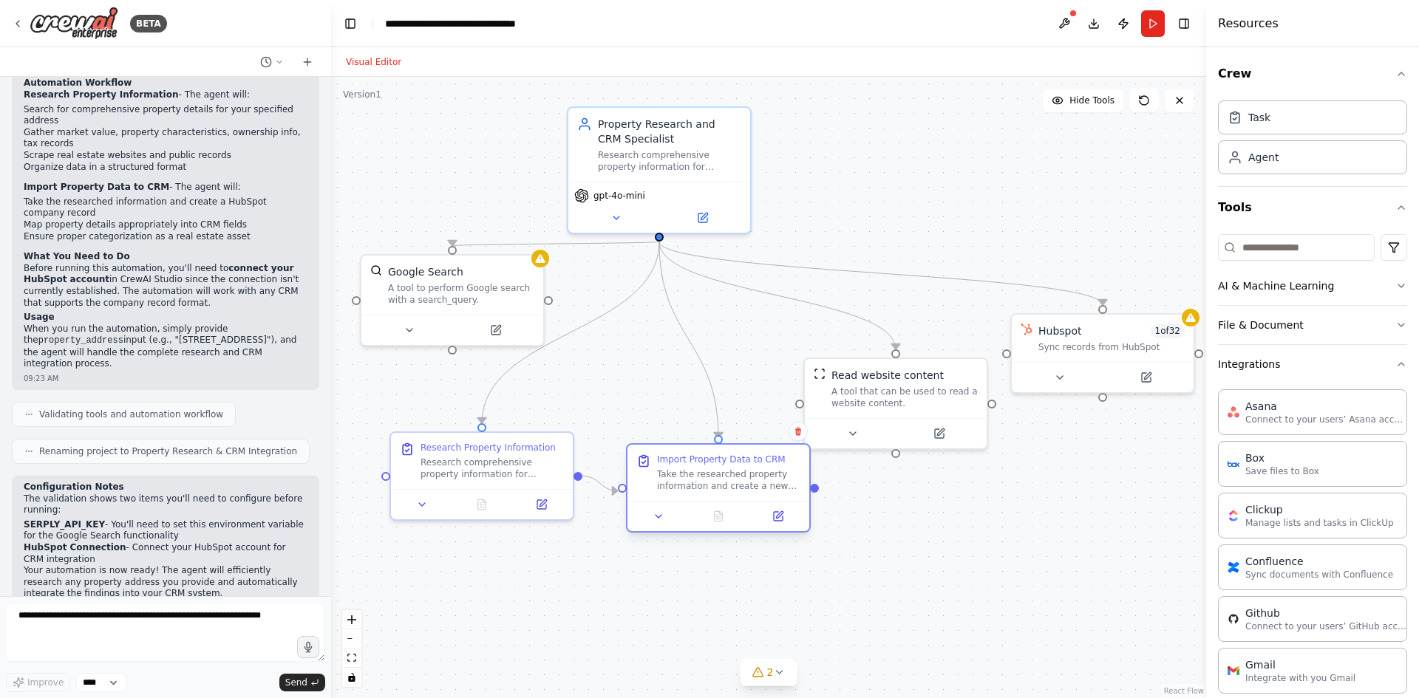
drag, startPoint x: 770, startPoint y: 546, endPoint x: 713, endPoint y: 467, distance: 97.4
click at [713, 467] on div "Import Property Data to CRM Take the researched property information and create…" at bounding box center [728, 473] width 143 height 38
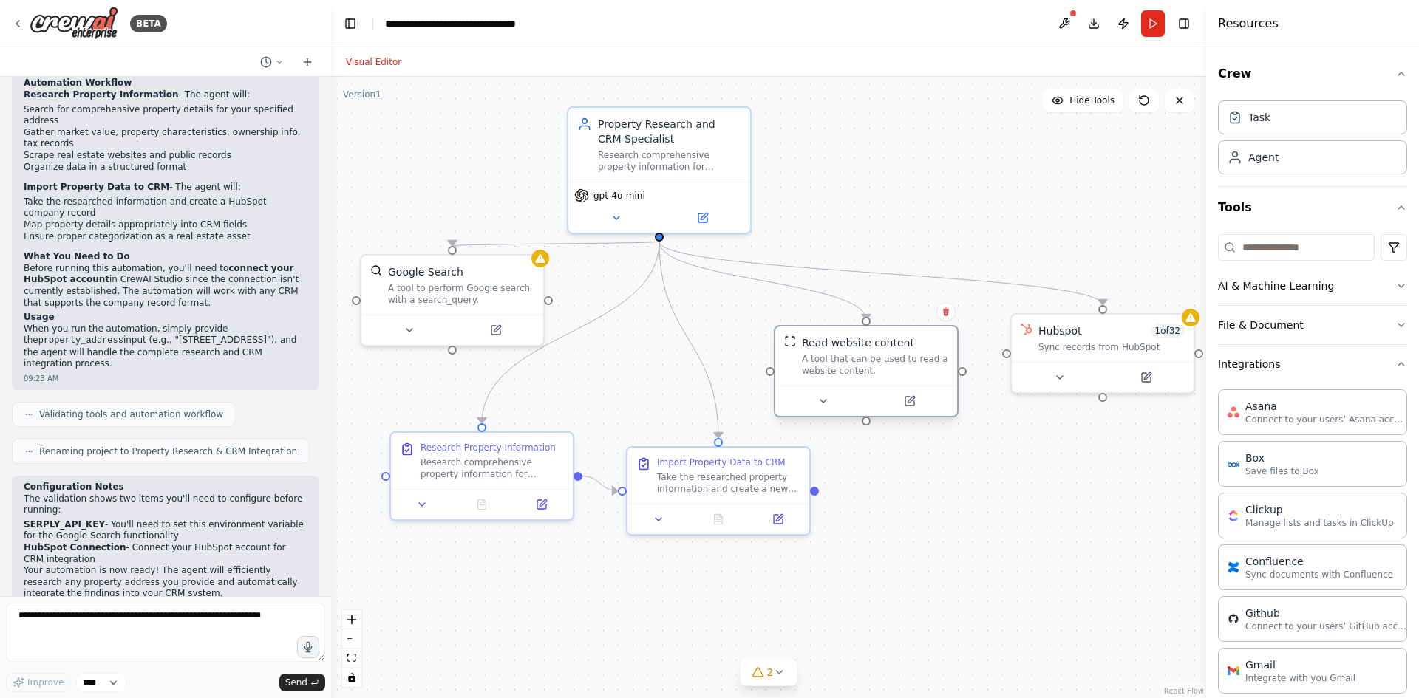
drag, startPoint x: 892, startPoint y: 401, endPoint x: 842, endPoint y: 358, distance: 65.6
click at [842, 358] on div "A tool that can be used to read a website content." at bounding box center [875, 365] width 146 height 24
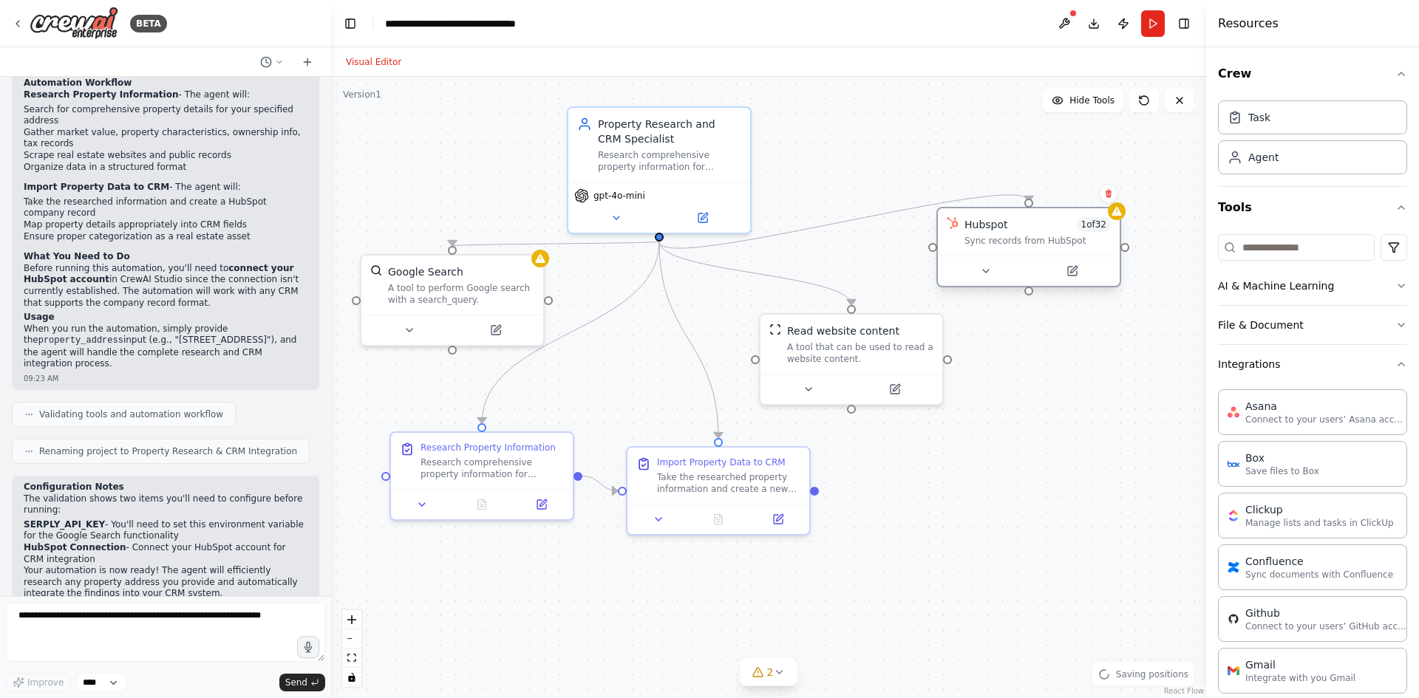
drag, startPoint x: 1128, startPoint y: 342, endPoint x: 1041, endPoint y: 235, distance: 138.2
click at [1041, 235] on div "Sync records from HubSpot" at bounding box center [1037, 241] width 146 height 12
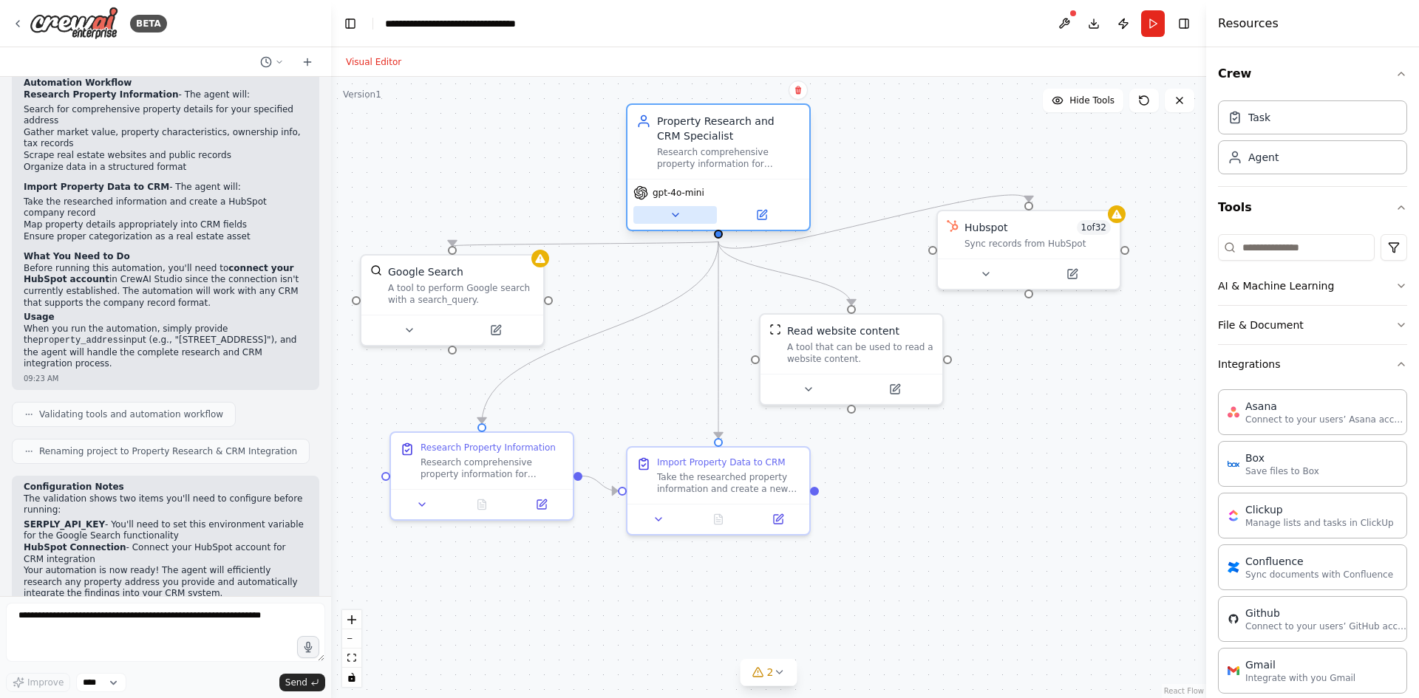
drag, startPoint x: 668, startPoint y: 200, endPoint x: 718, endPoint y: 204, distance: 49.7
click at [737, 191] on div "gpt-4o-mini" at bounding box center [718, 204] width 182 height 51
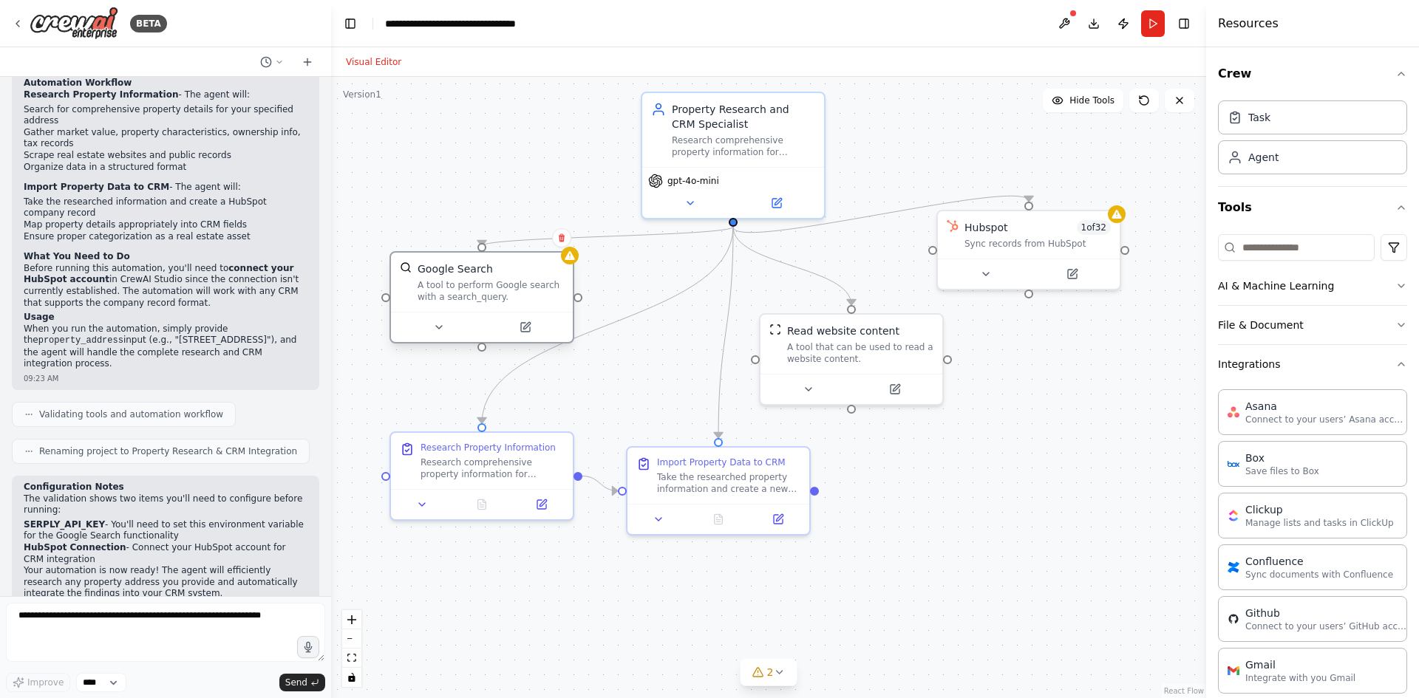
drag, startPoint x: 503, startPoint y: 290, endPoint x: 540, endPoint y: 296, distance: 38.2
click at [540, 296] on div "A tool to perform Google search with a search_query." at bounding box center [491, 291] width 146 height 24
drag, startPoint x: 534, startPoint y: 462, endPoint x: 582, endPoint y: 468, distance: 49.1
click at [545, 458] on div "Research comprehensive property information for {property_address}. Search for …" at bounding box center [491, 466] width 143 height 24
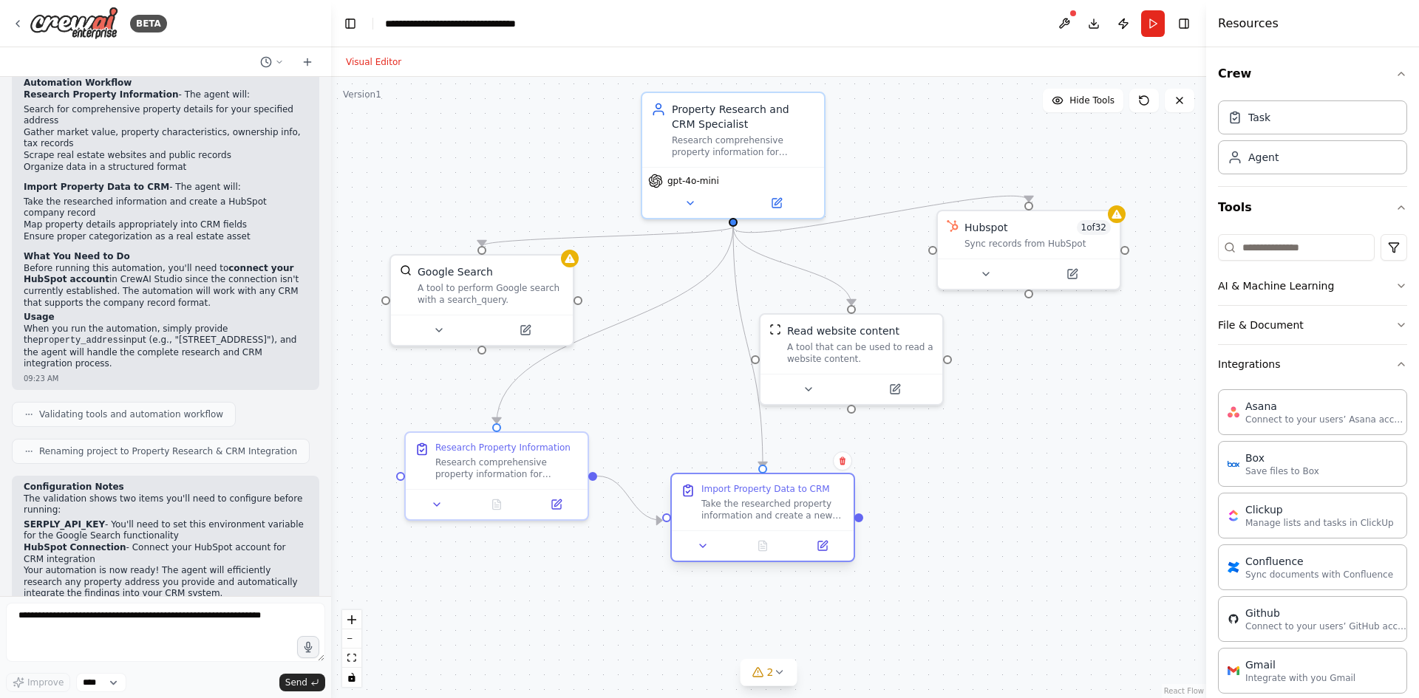
drag, startPoint x: 721, startPoint y: 497, endPoint x: 780, endPoint y: 542, distance: 74.8
click at [780, 531] on div "Import Property Data to CRM Take the researched property information and create…" at bounding box center [763, 502] width 182 height 56
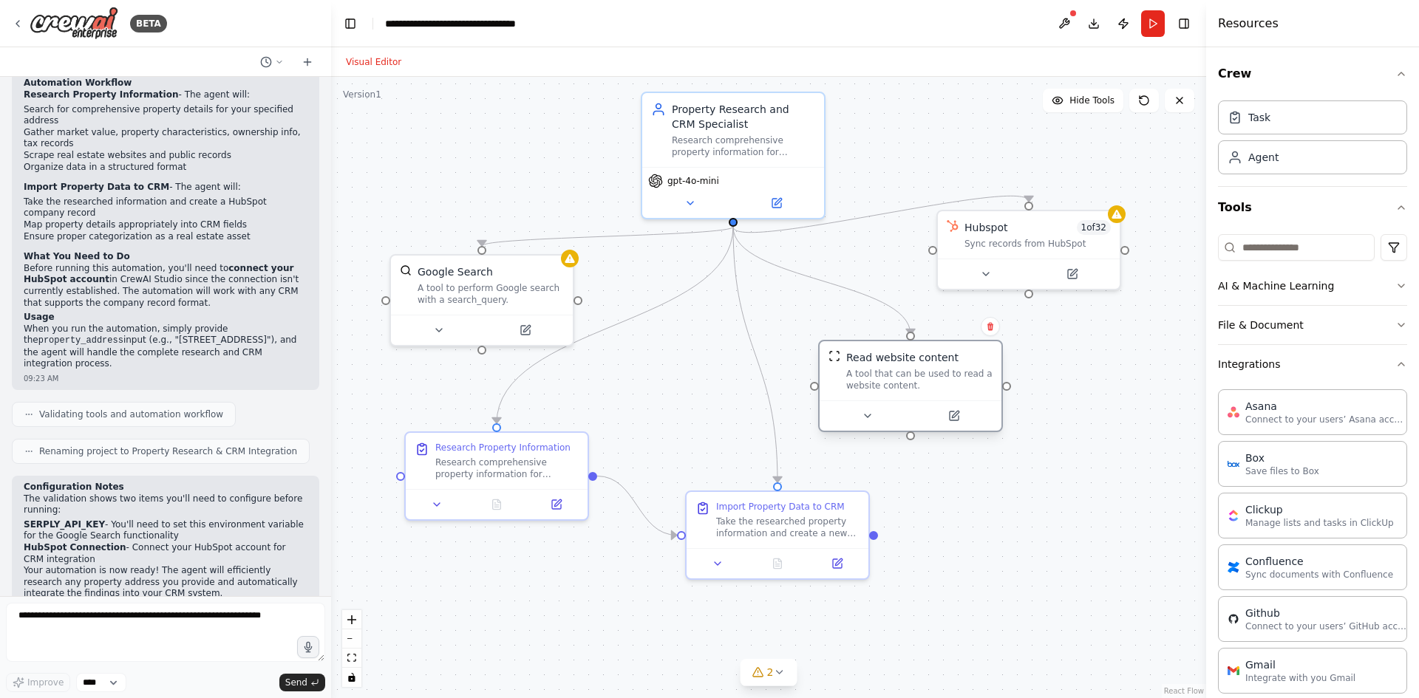
drag, startPoint x: 851, startPoint y: 350, endPoint x: 912, endPoint y: 388, distance: 71.8
click at [911, 388] on div "A tool that can be used to read a website content." at bounding box center [919, 380] width 146 height 24
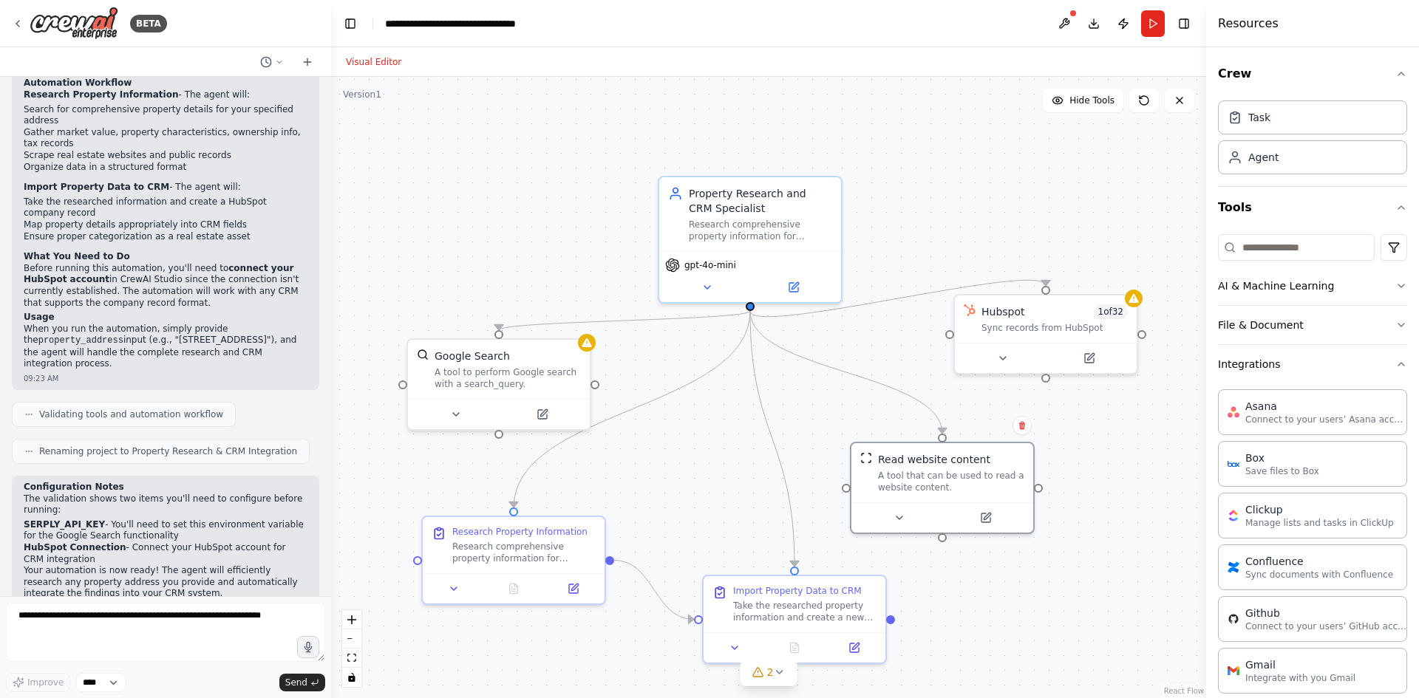
drag, startPoint x: 1143, startPoint y: 413, endPoint x: 1160, endPoint y: 483, distance: 71.5
click at [1160, 483] on div ".deletable-edge-delete-btn { width: 20px; height: 20px; border: 0px solid #ffff…" at bounding box center [768, 388] width 875 height 622
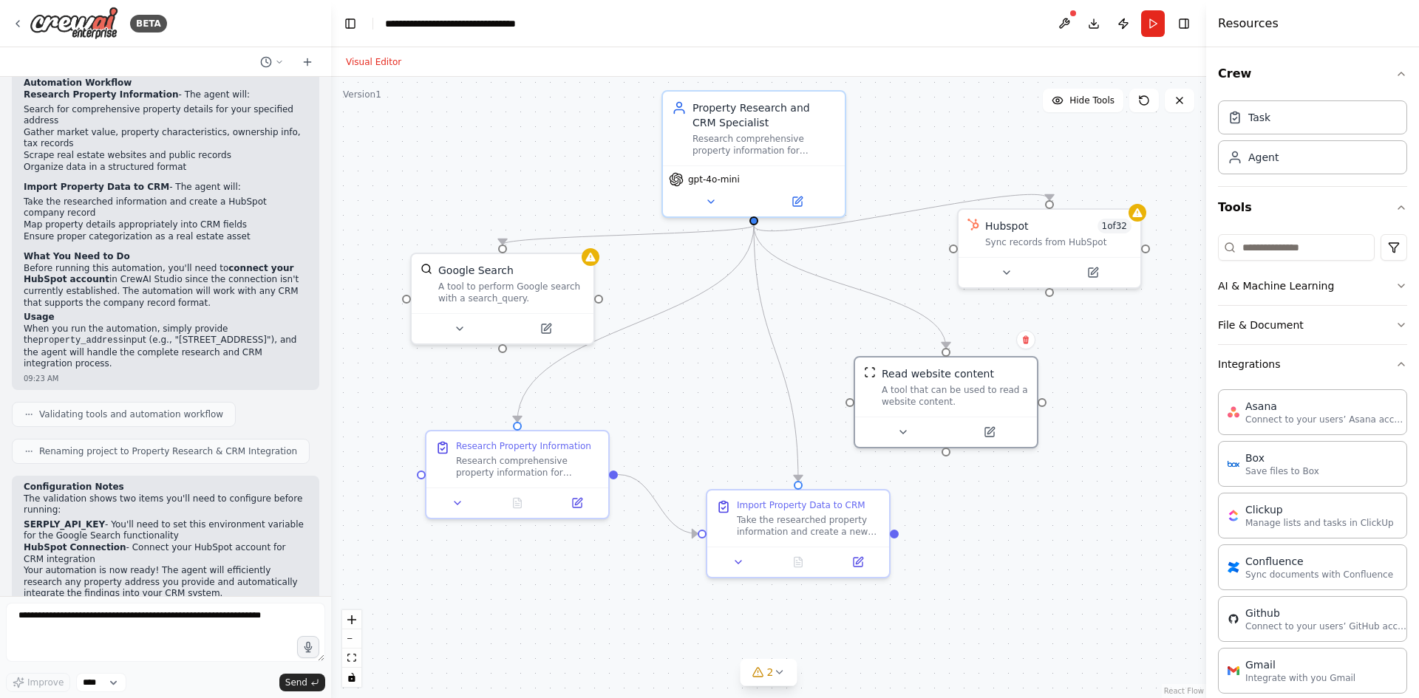
drag, startPoint x: 1146, startPoint y: 487, endPoint x: 1145, endPoint y: 406, distance: 81.3
click at [1149, 403] on div ".deletable-edge-delete-btn { width: 20px; height: 20px; border: 0px solid #ffff…" at bounding box center [768, 388] width 875 height 622
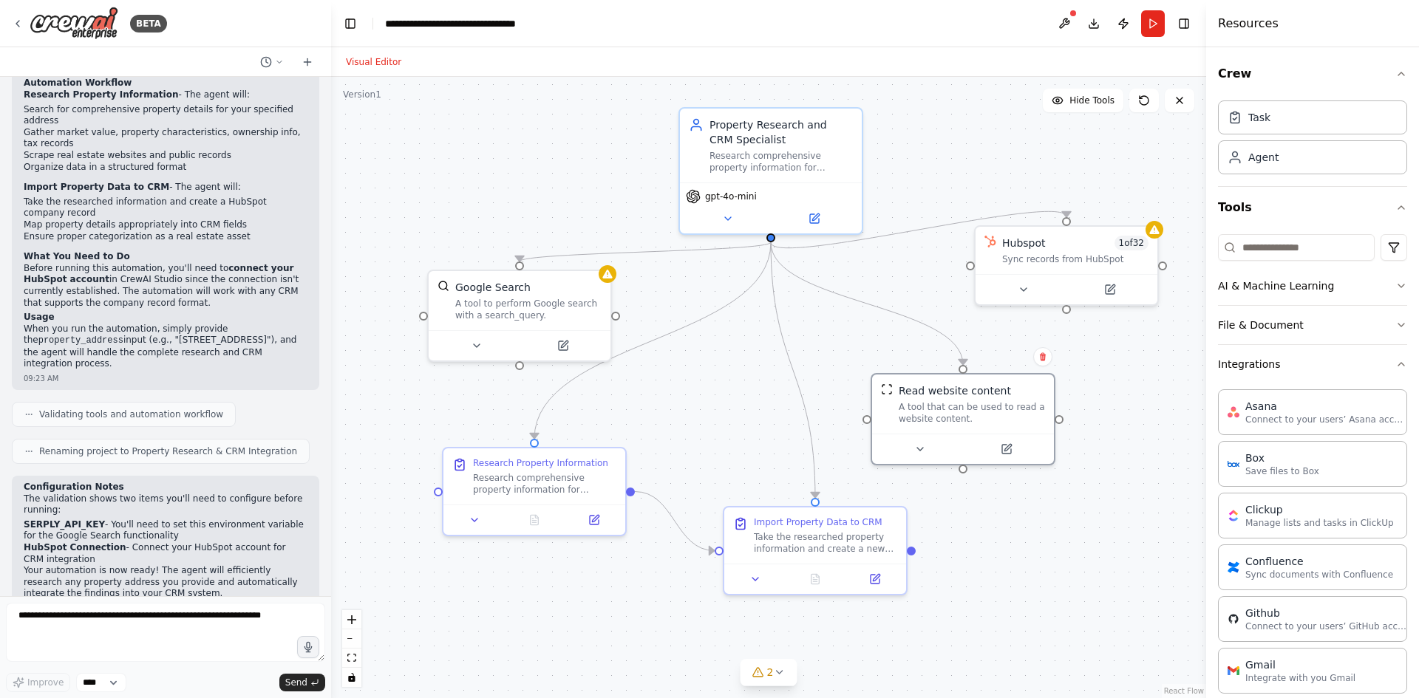
drag, startPoint x: 715, startPoint y: 353, endPoint x: 729, endPoint y: 361, distance: 16.6
click at [729, 361] on div ".deletable-edge-delete-btn { width: 20px; height: 20px; border: 0px solid #ffff…" at bounding box center [768, 388] width 875 height 622
click at [1395, 285] on icon "button" at bounding box center [1401, 286] width 12 height 12
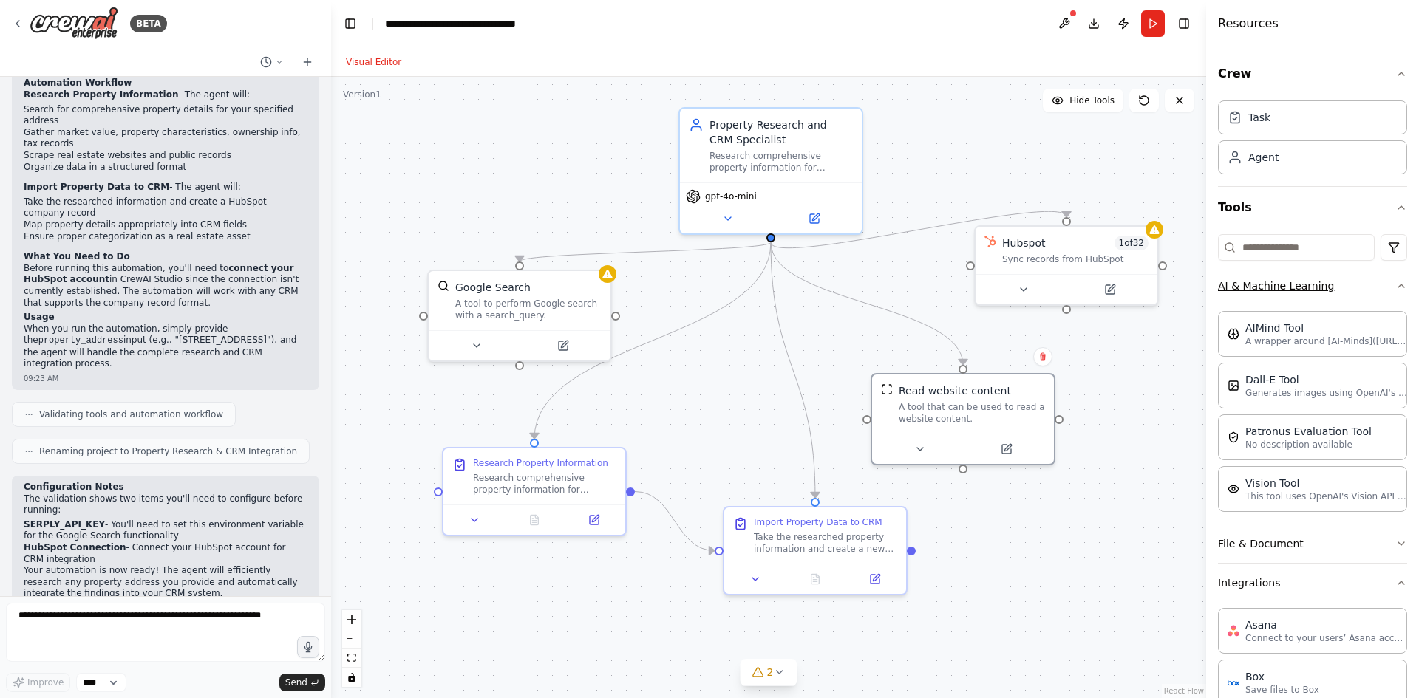
click at [1395, 285] on icon "button" at bounding box center [1401, 286] width 12 height 12
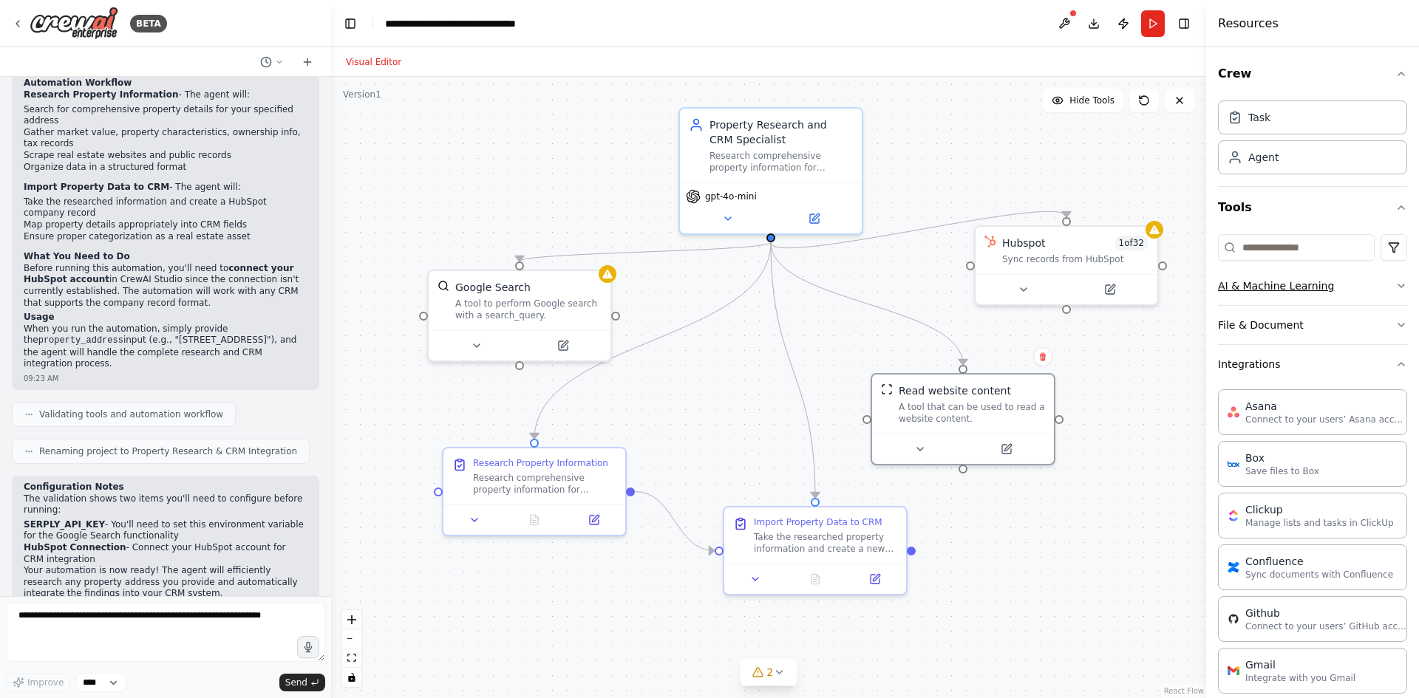
click at [1395, 285] on icon "button" at bounding box center [1401, 286] width 12 height 12
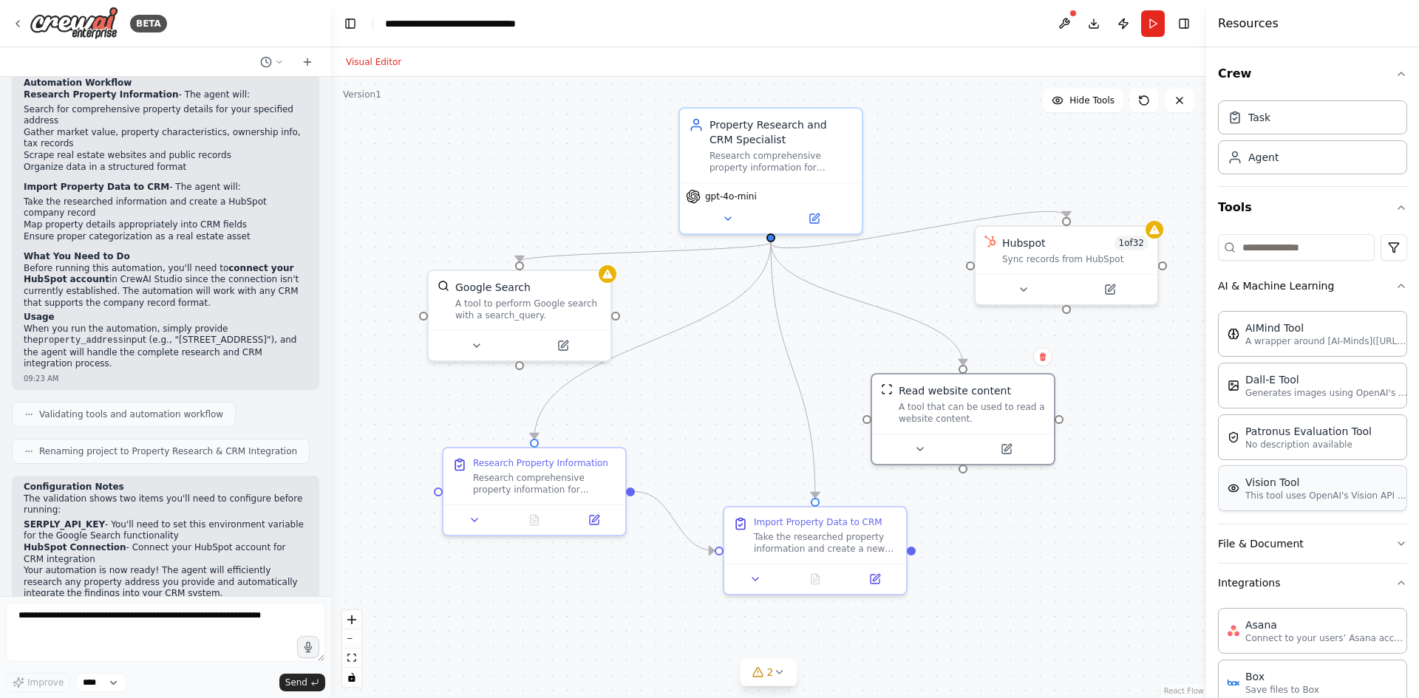
click at [1359, 497] on p "This tool uses OpenAI's Vision API to describe the contents of an image." at bounding box center [1326, 496] width 163 height 12
drag, startPoint x: 1140, startPoint y: 571, endPoint x: 979, endPoint y: 553, distance: 161.4
click at [979, 553] on div "This tool uses OpenAI's Vision API to describe the contents of an image." at bounding box center [1001, 558] width 146 height 24
click at [1069, 506] on icon at bounding box center [1072, 504] width 9 height 9
click at [1035, 508] on button "Confirm" at bounding box center [1030, 505] width 52 height 18
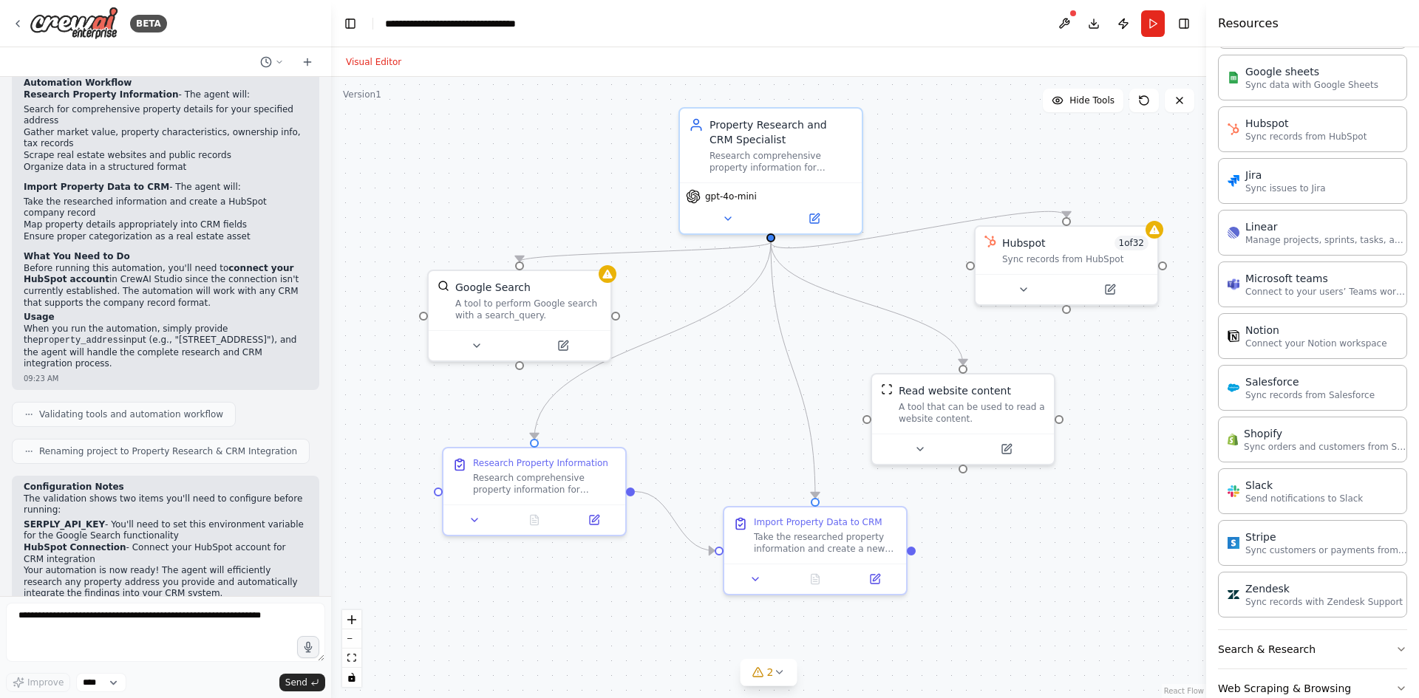
scroll to position [1001, 0]
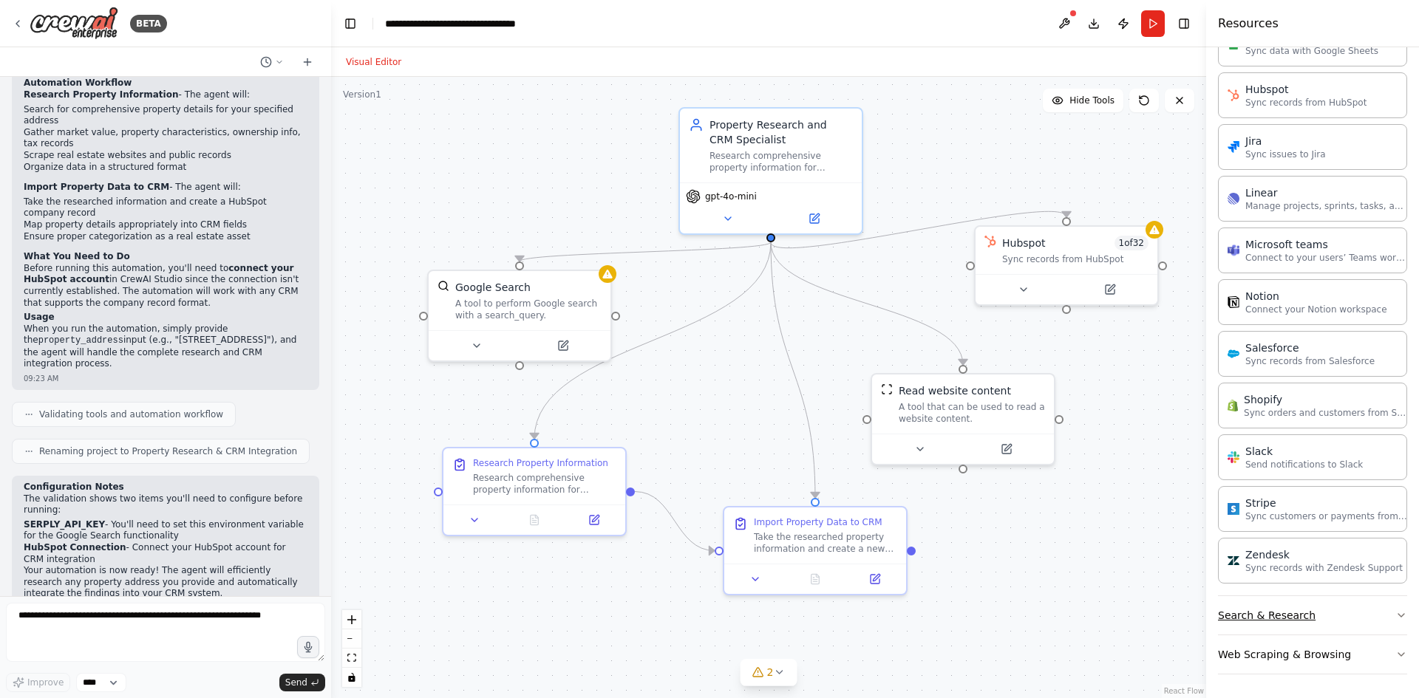
click at [1355, 613] on button "Search & Research" at bounding box center [1312, 615] width 189 height 38
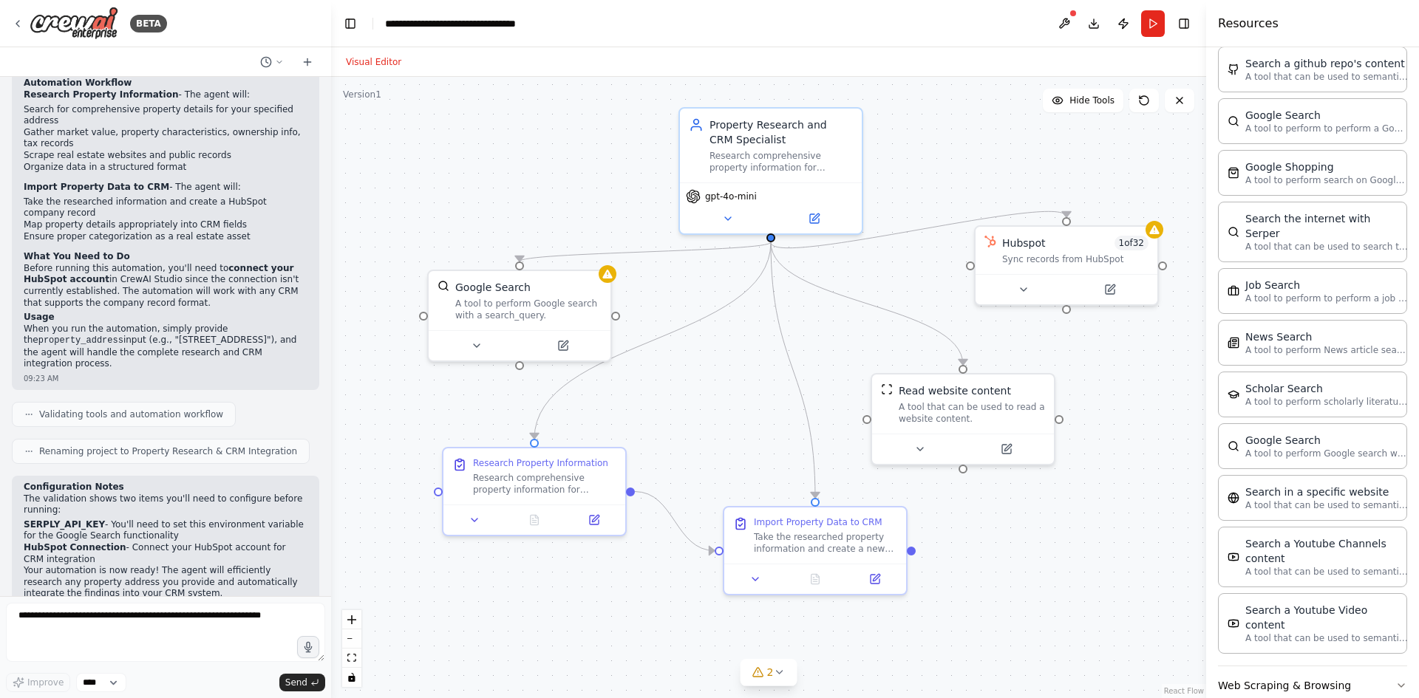
scroll to position [1752, 0]
click at [1366, 665] on button "Web Scraping & Browsing" at bounding box center [1312, 684] width 189 height 38
drag, startPoint x: 1122, startPoint y: 579, endPoint x: 1027, endPoint y: 537, distance: 103.5
click at [1027, 537] on div "Search a Youtube Video content" at bounding box center [1046, 529] width 146 height 30
click at [1116, 489] on icon at bounding box center [1116, 490] width 9 height 9
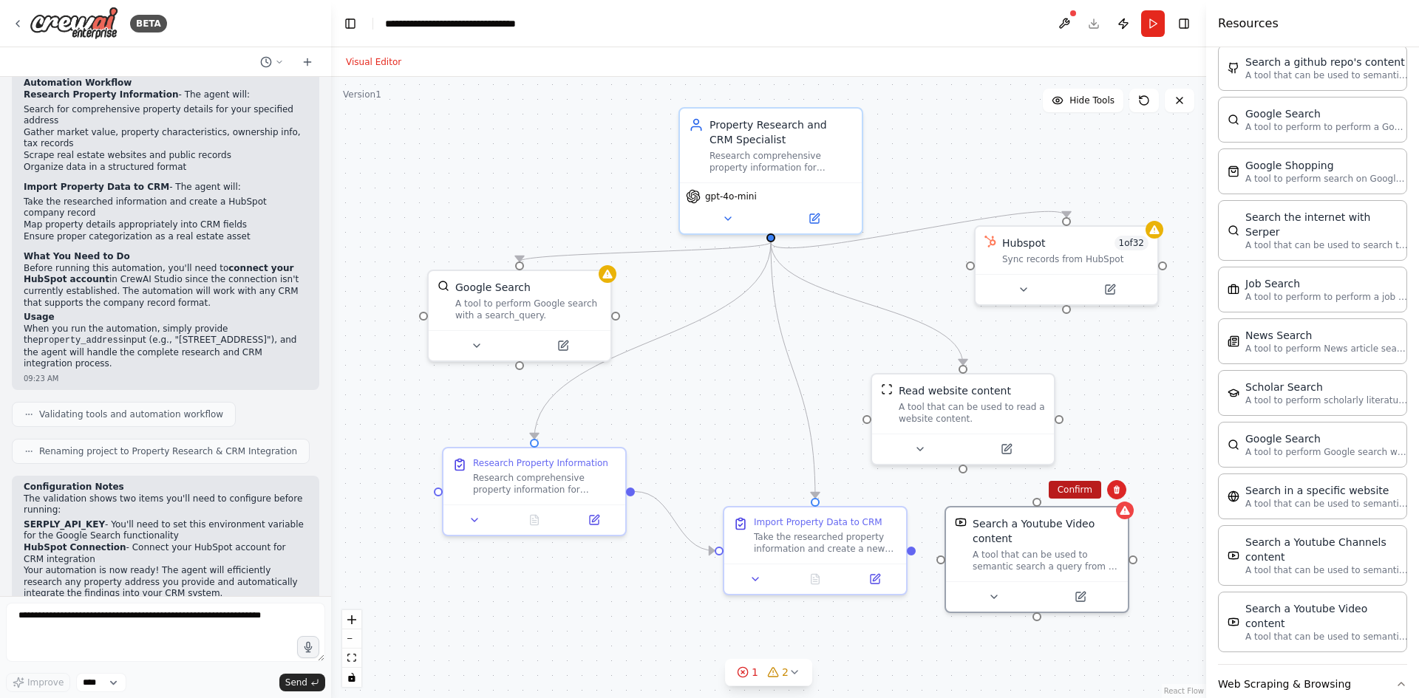
click at [1083, 491] on button "Confirm" at bounding box center [1075, 490] width 52 height 18
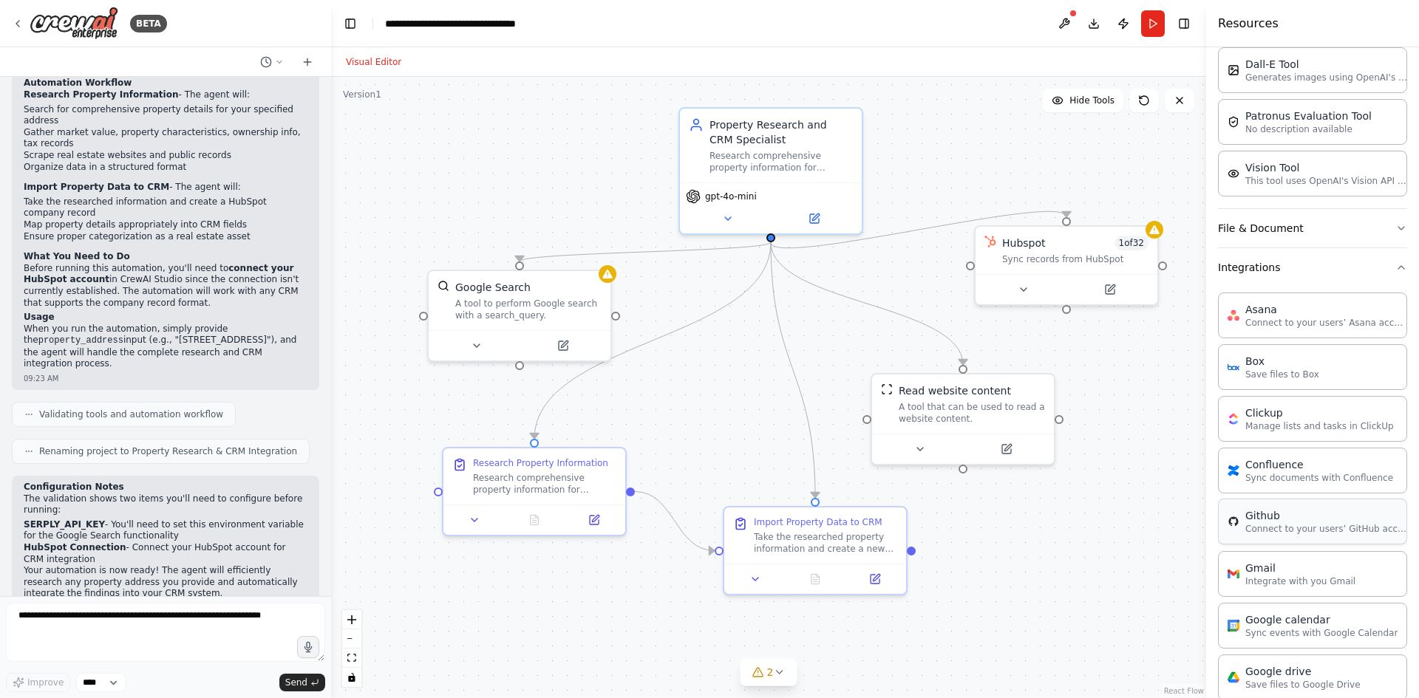
scroll to position [0, 0]
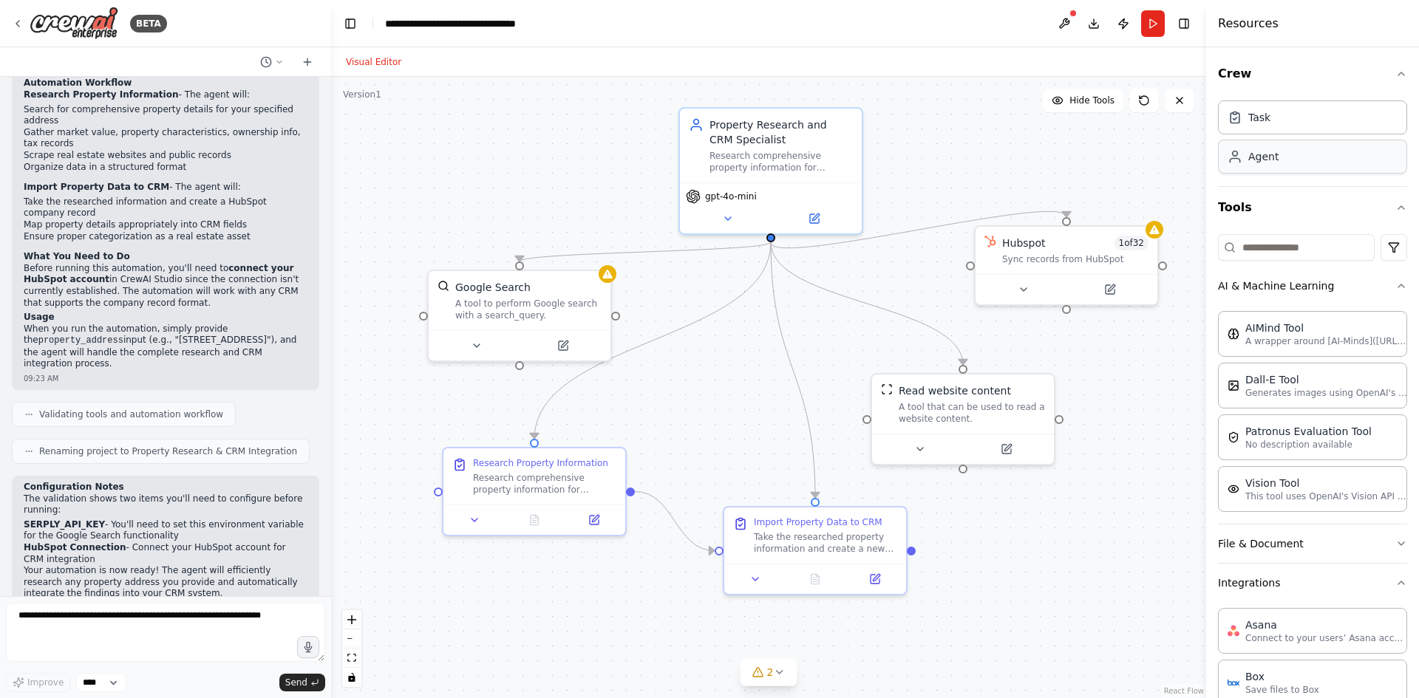
click at [1288, 153] on div "Agent" at bounding box center [1312, 157] width 189 height 34
click at [1288, 158] on div "Agent" at bounding box center [1312, 157] width 189 height 34
click at [771, 170] on div "Research comprehensive property information for {property_address} and integrat…" at bounding box center [780, 159] width 143 height 24
click at [814, 219] on icon at bounding box center [814, 215] width 9 height 9
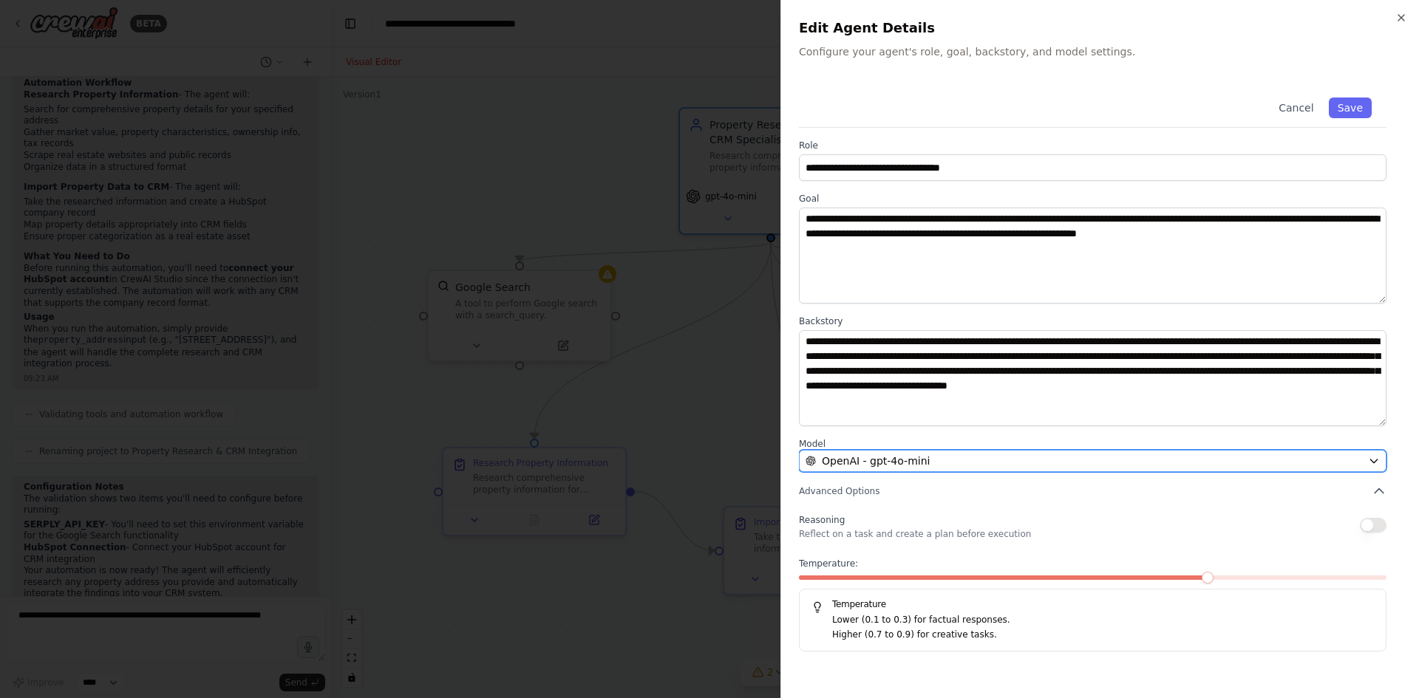
click at [901, 470] on button "OpenAI - gpt-4o-mini" at bounding box center [1093, 461] width 588 height 22
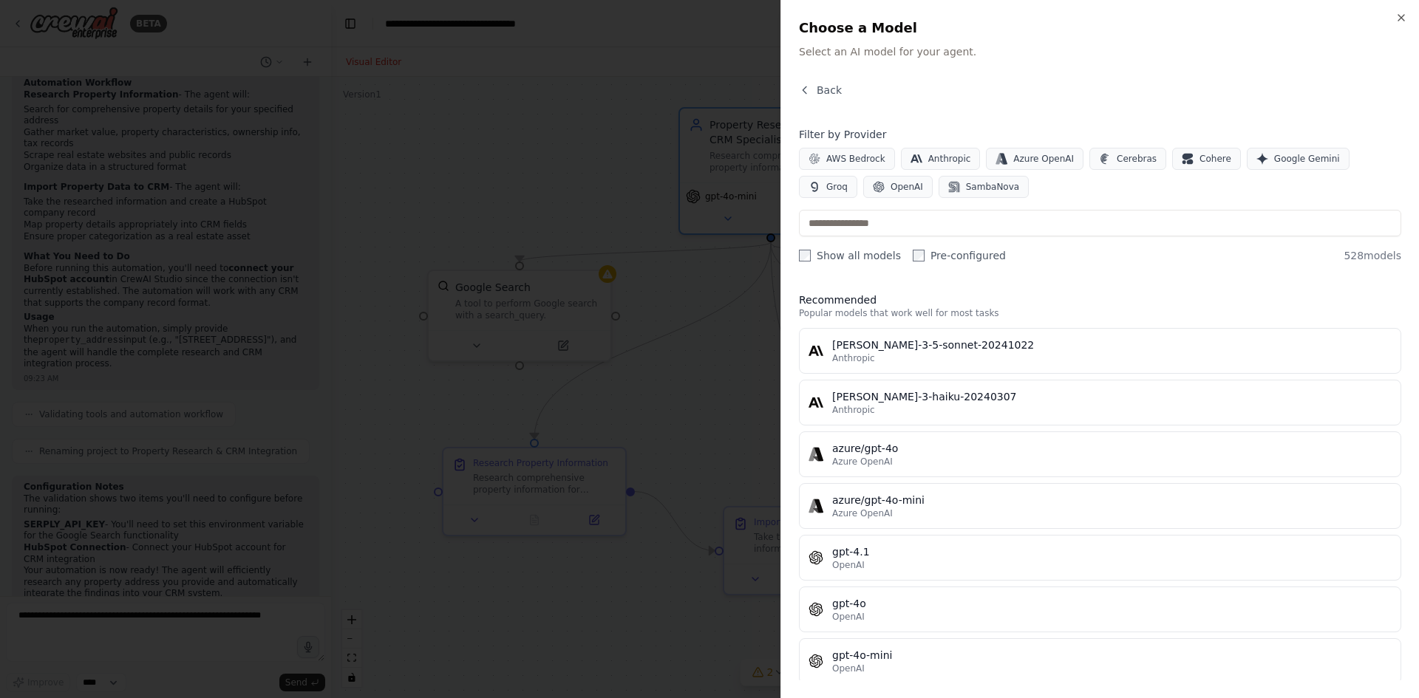
click at [661, 254] on div at bounding box center [709, 349] width 1419 height 698
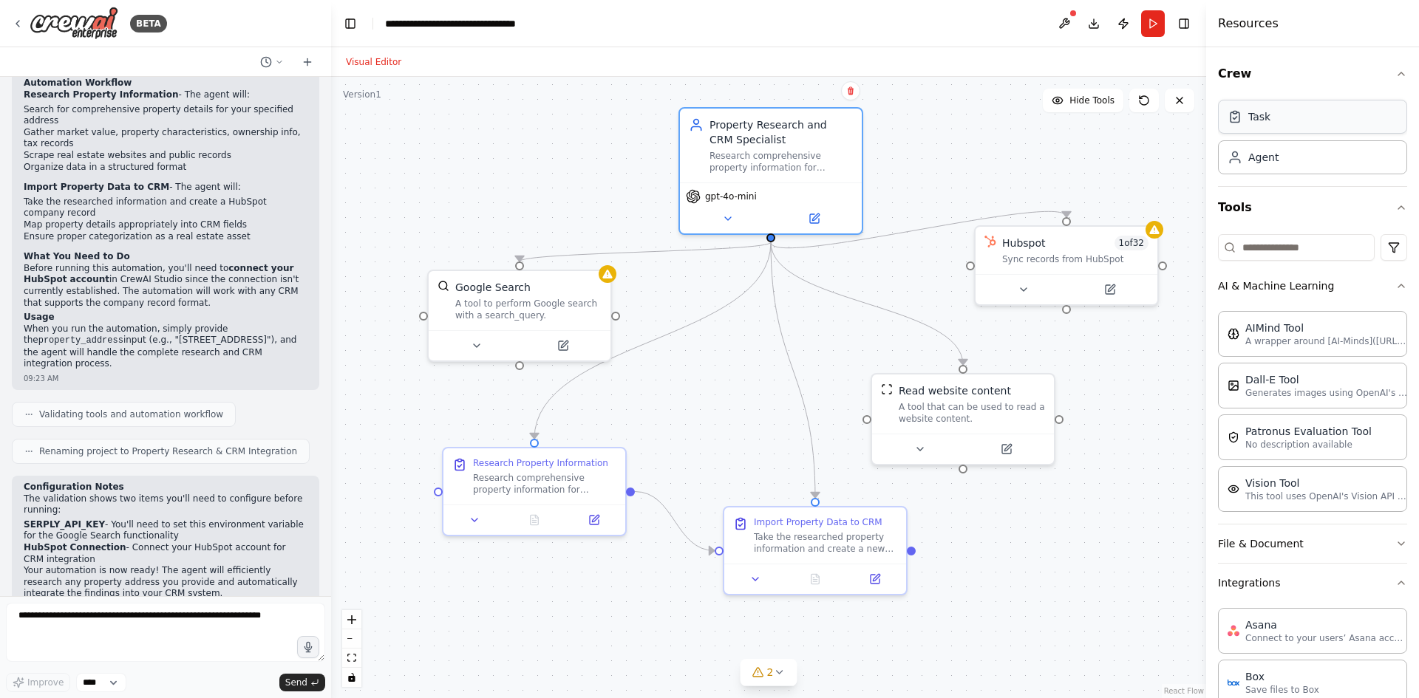
click at [1304, 119] on div "Task" at bounding box center [1312, 117] width 189 height 34
click at [50, 28] on img at bounding box center [74, 23] width 89 height 33
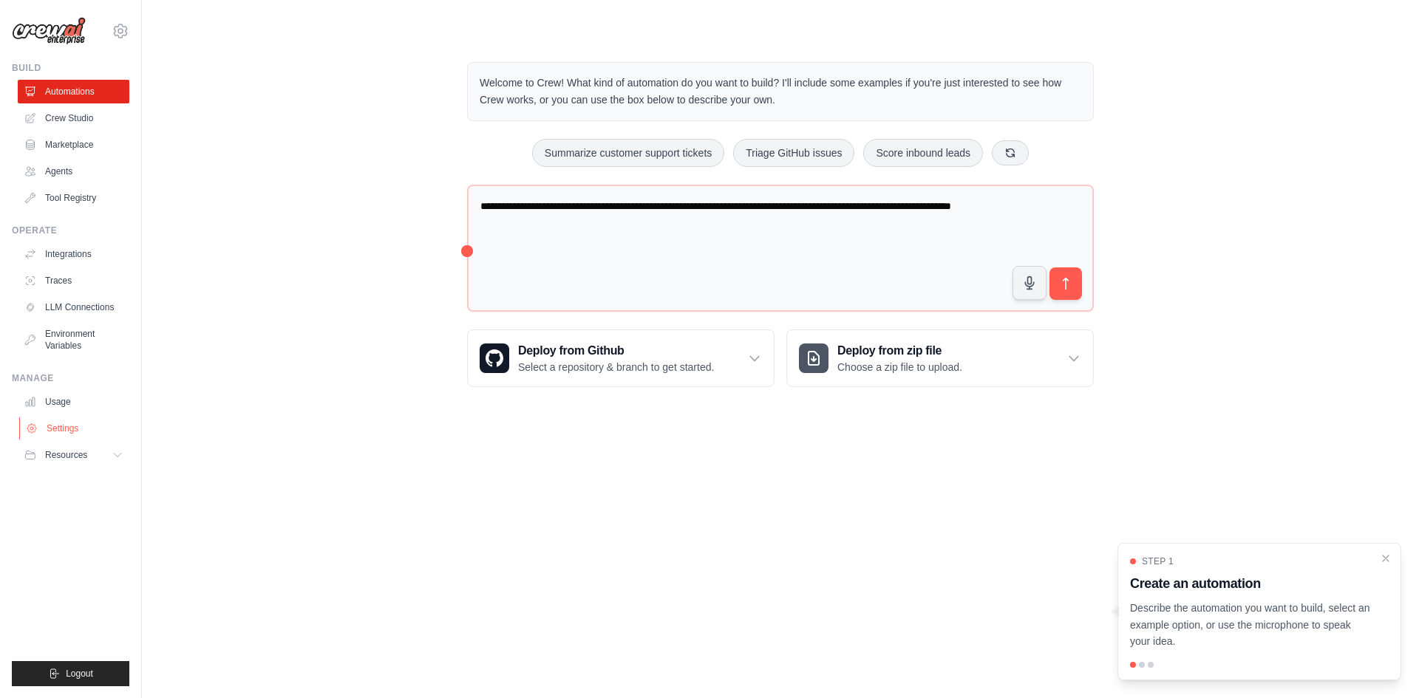
click at [62, 432] on link "Settings" at bounding box center [75, 429] width 112 height 24
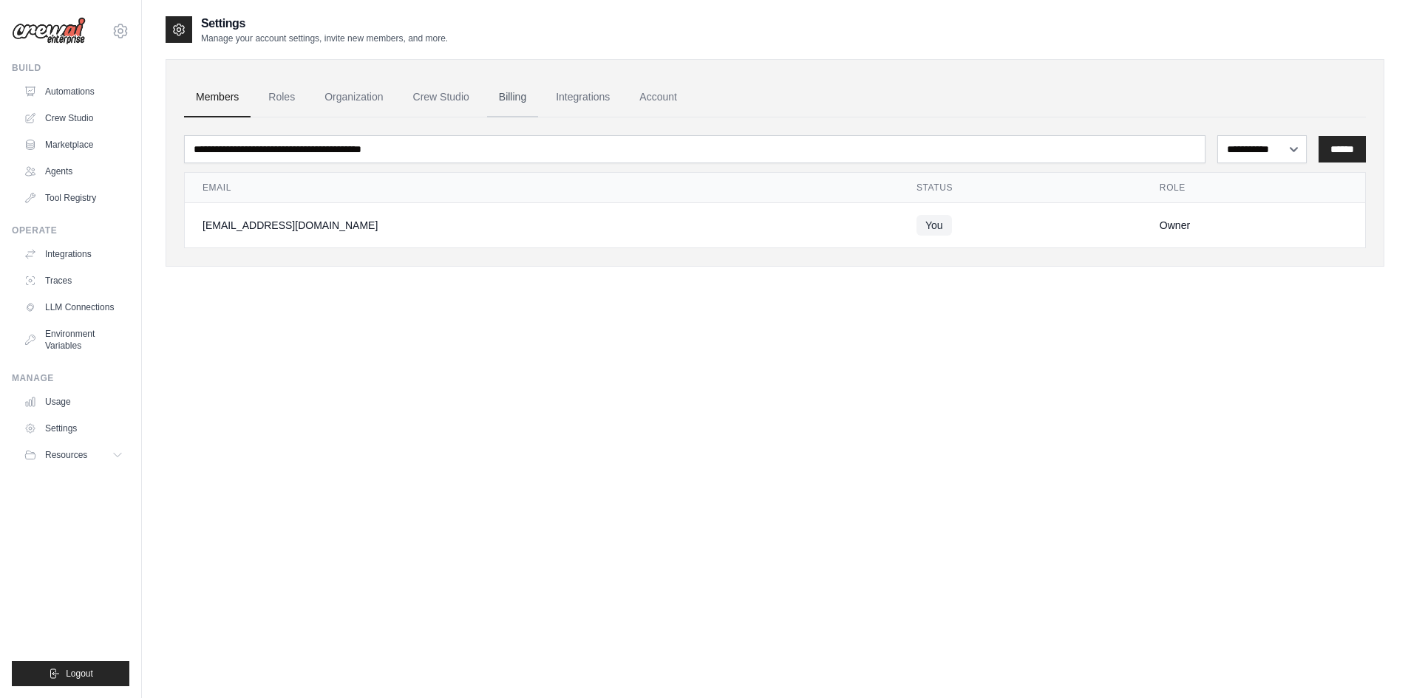
click at [487, 89] on link "Billing" at bounding box center [512, 98] width 51 height 40
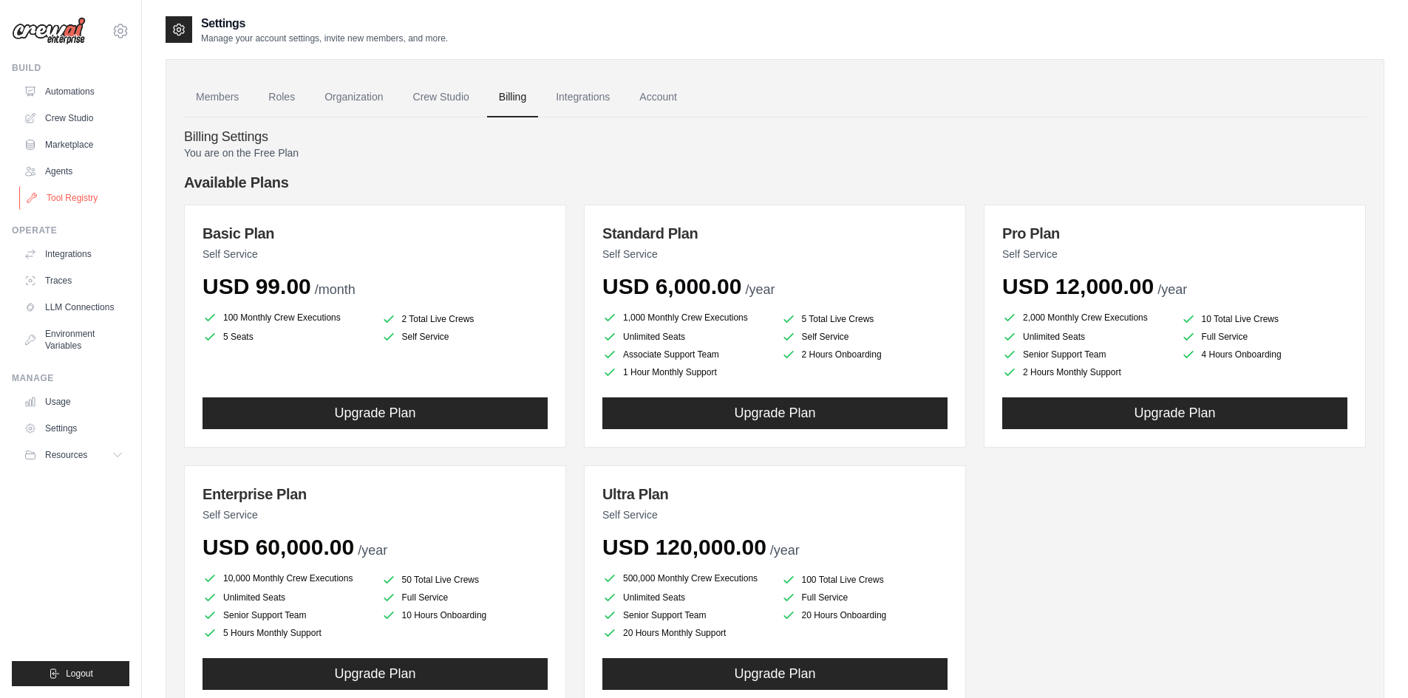
click at [75, 196] on link "Tool Registry" at bounding box center [75, 198] width 112 height 24
